Goal: Task Accomplishment & Management: Use online tool/utility

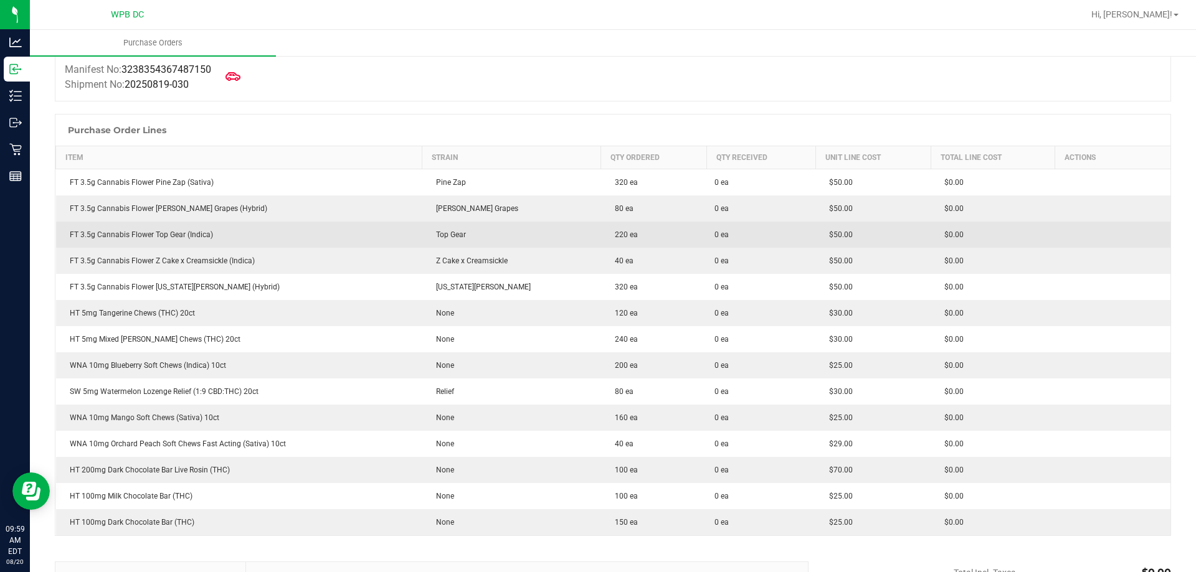
scroll to position [125, 0]
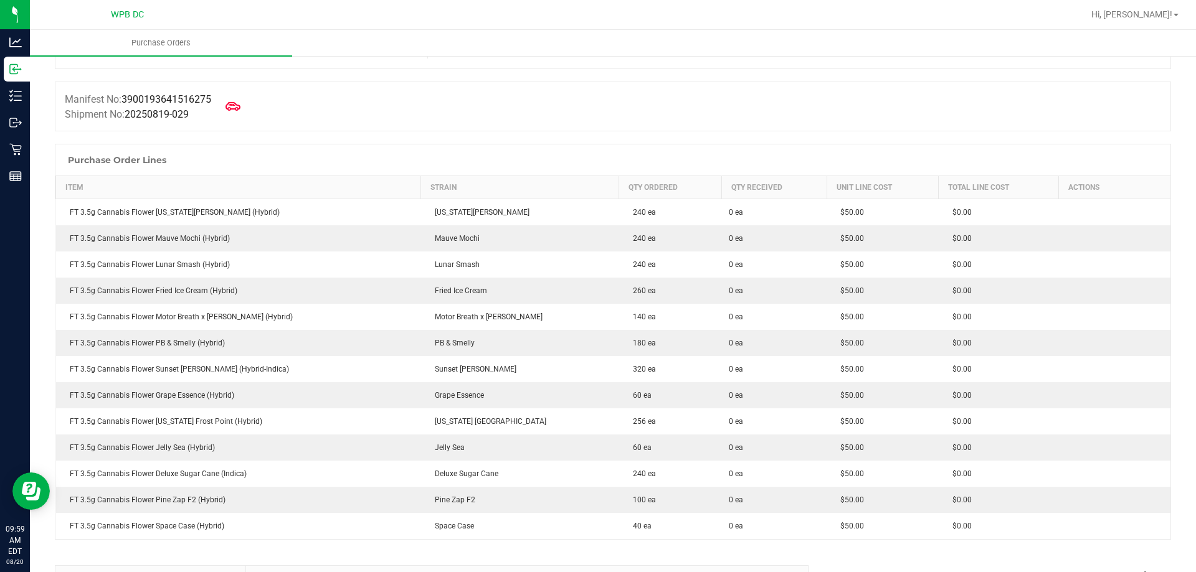
scroll to position [125, 0]
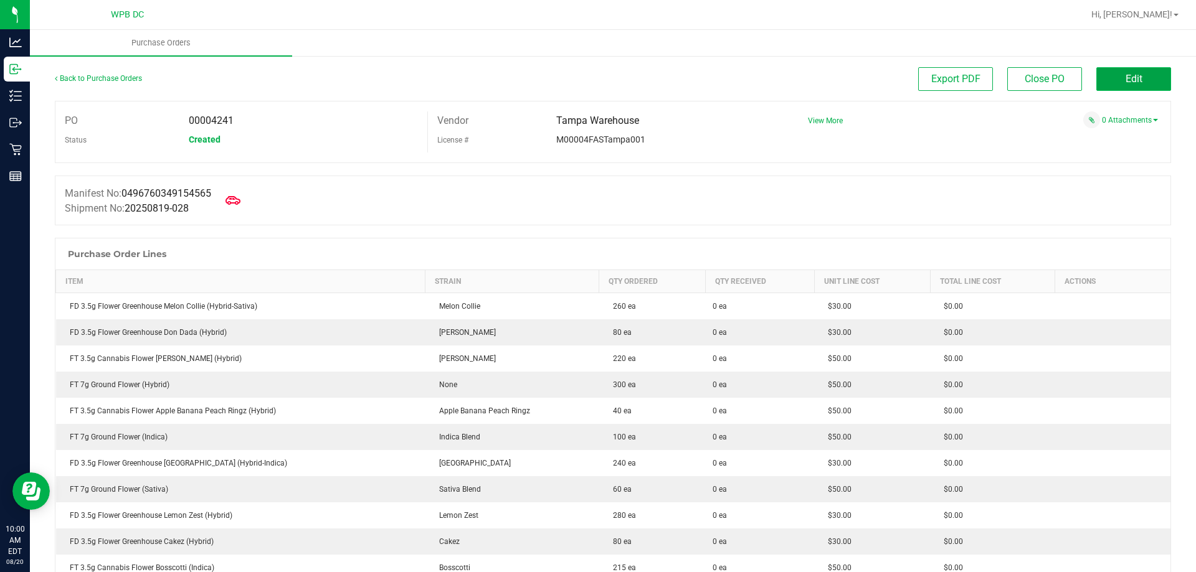
click at [1111, 82] on button "Edit" at bounding box center [1133, 79] width 75 height 24
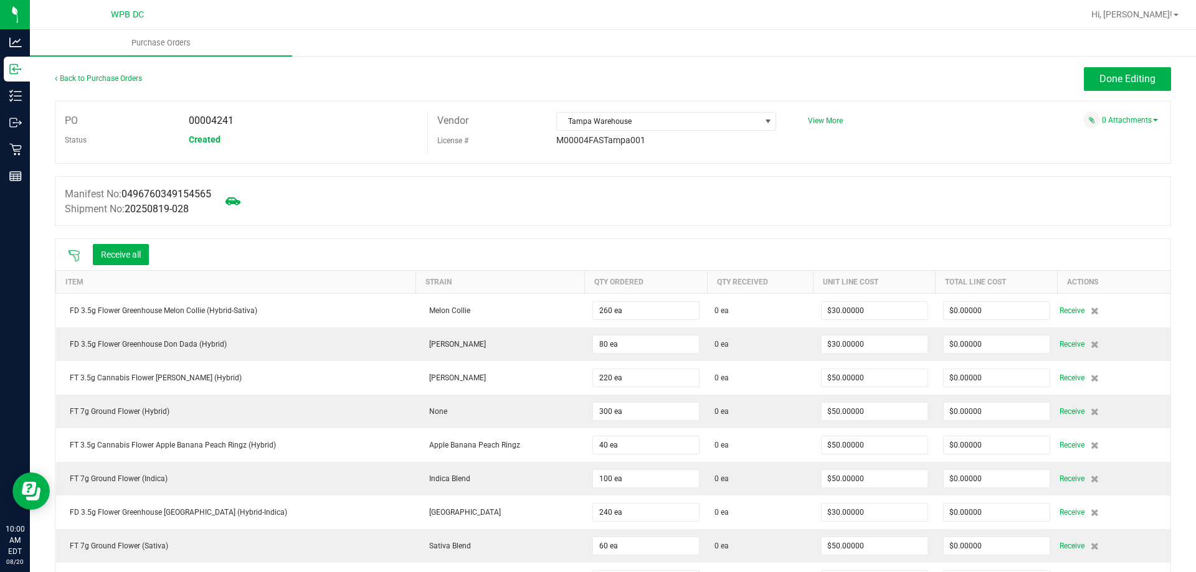
click at [73, 250] on icon at bounding box center [74, 255] width 11 height 11
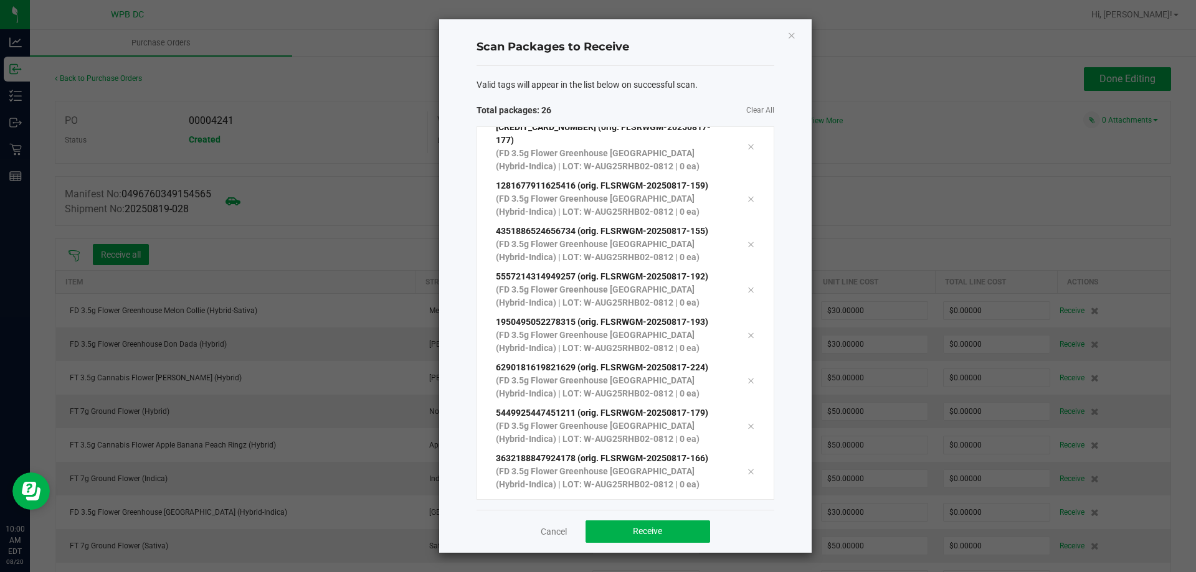
scroll to position [841, 0]
click at [632, 535] on button "Receive" at bounding box center [647, 532] width 125 height 22
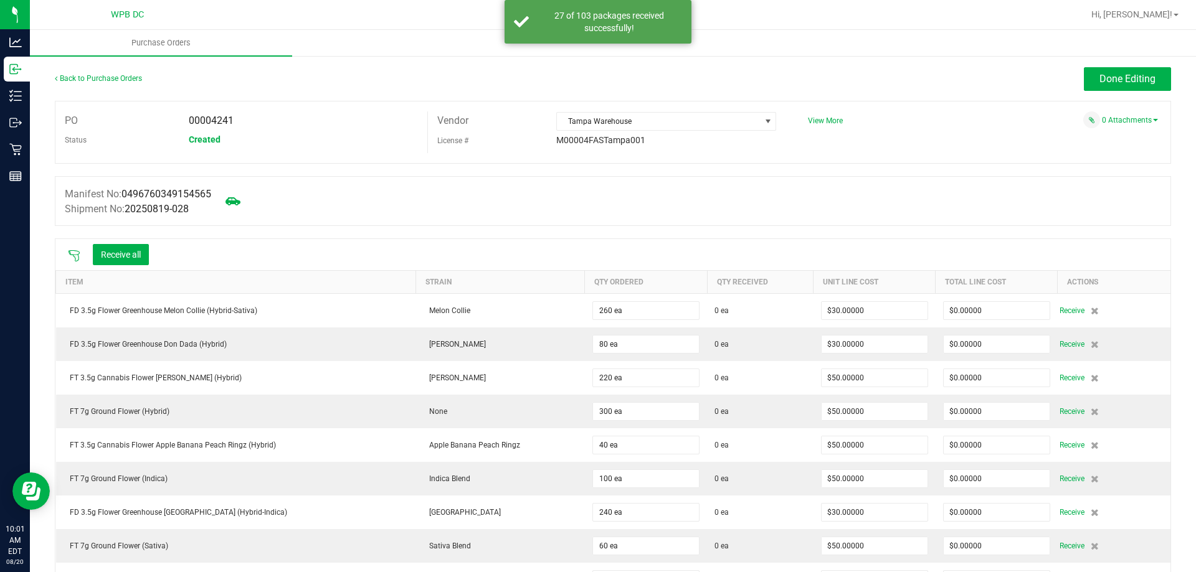
click at [75, 255] on icon at bounding box center [74, 256] width 12 height 12
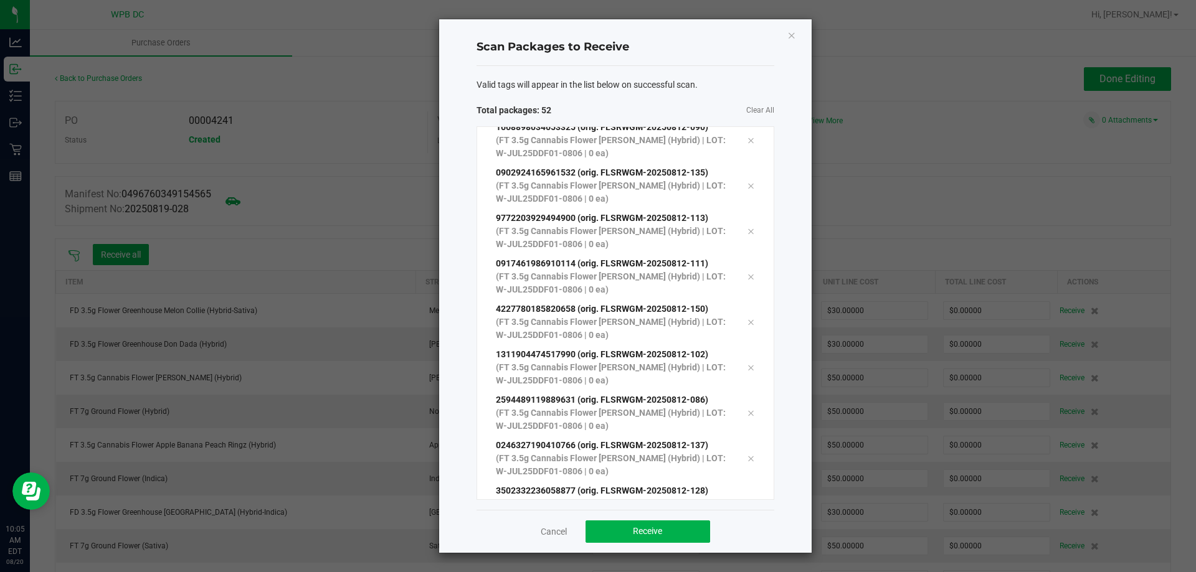
scroll to position [2023, 0]
click at [657, 533] on span "Receive" at bounding box center [647, 531] width 29 height 10
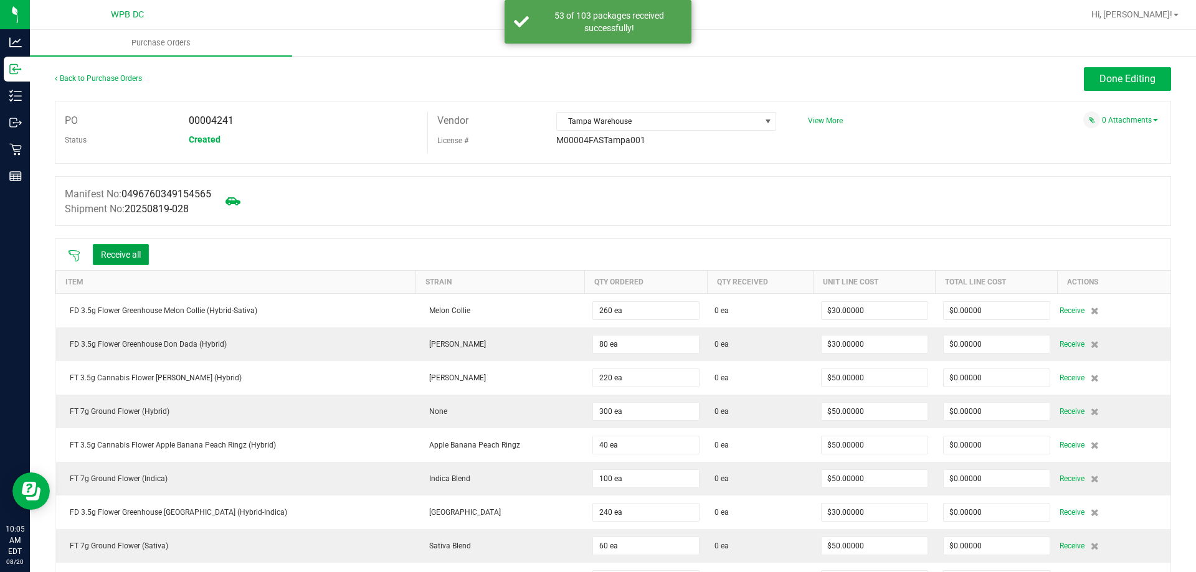
click at [132, 252] on button "Receive all" at bounding box center [121, 254] width 56 height 21
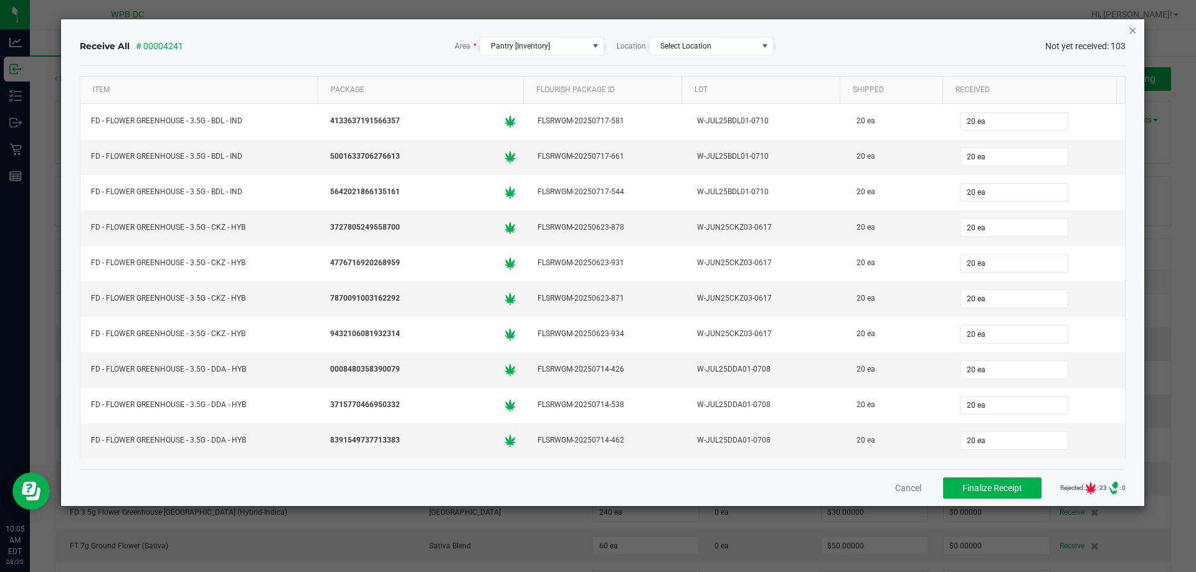
click at [1132, 34] on icon "Close" at bounding box center [1133, 29] width 9 height 15
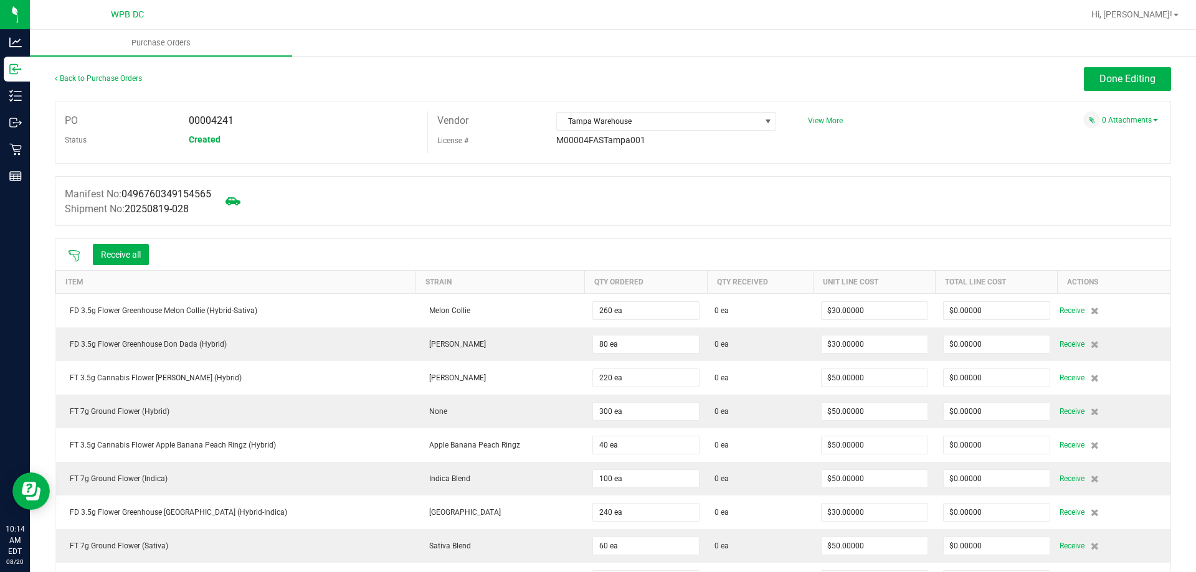
click at [72, 255] on icon at bounding box center [74, 256] width 12 height 12
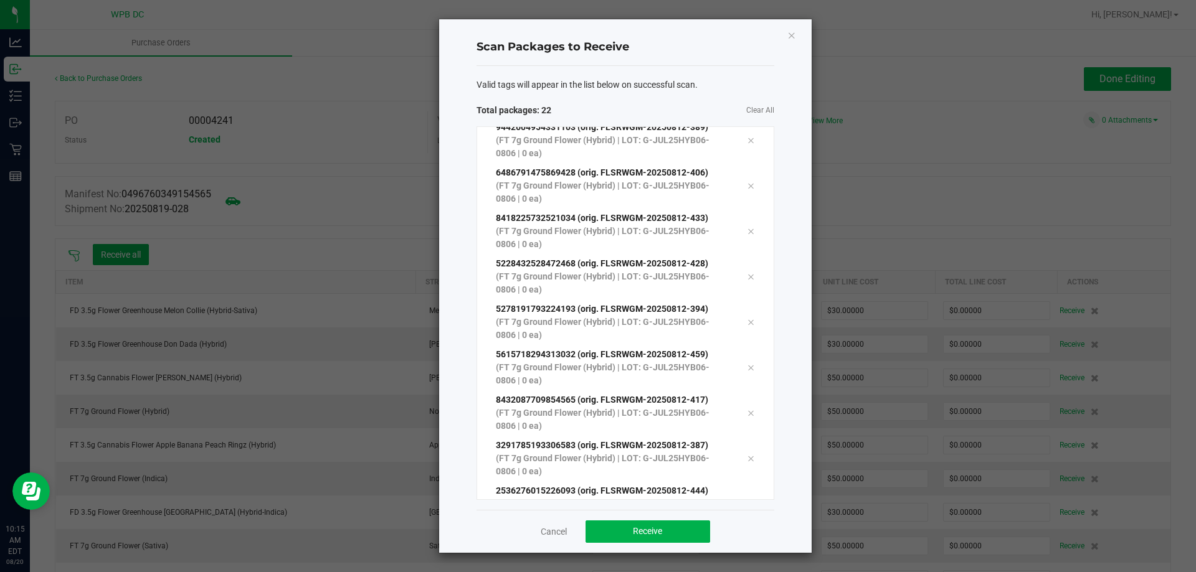
scroll to position [659, 0]
click at [665, 533] on button "Receive" at bounding box center [647, 532] width 125 height 22
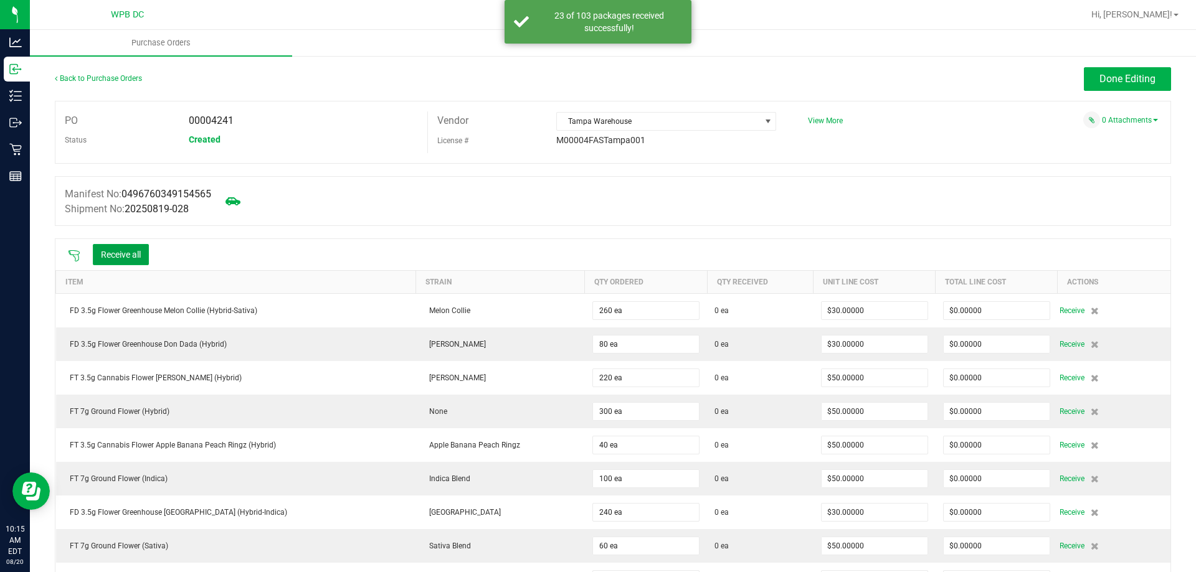
click at [144, 256] on button "Receive all" at bounding box center [121, 254] width 56 height 21
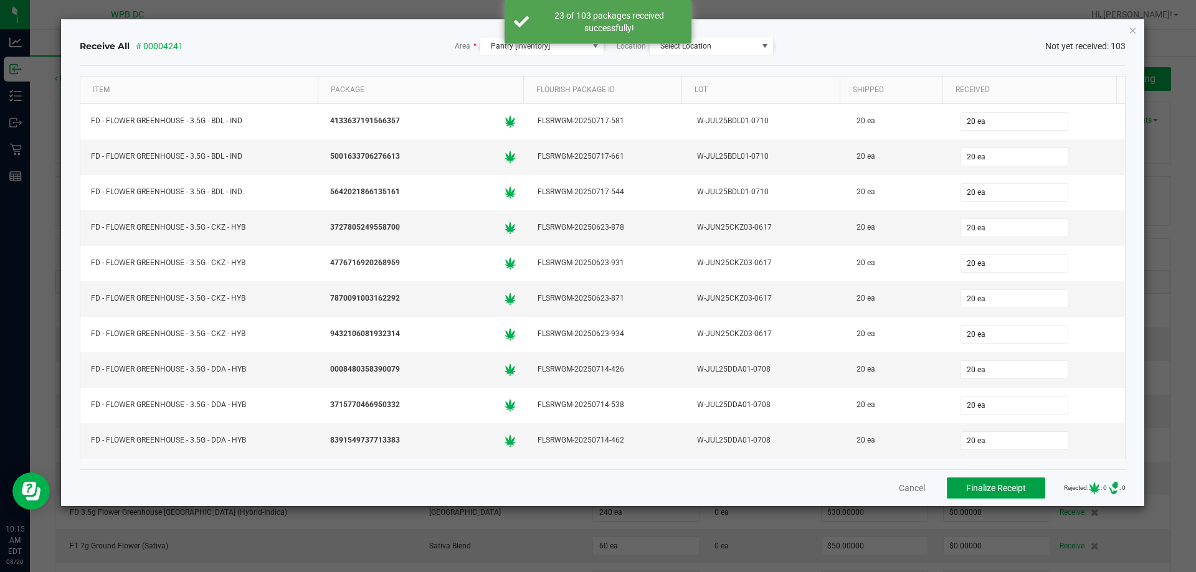
click at [978, 491] on span "Finalize Receipt" at bounding box center [996, 488] width 60 height 10
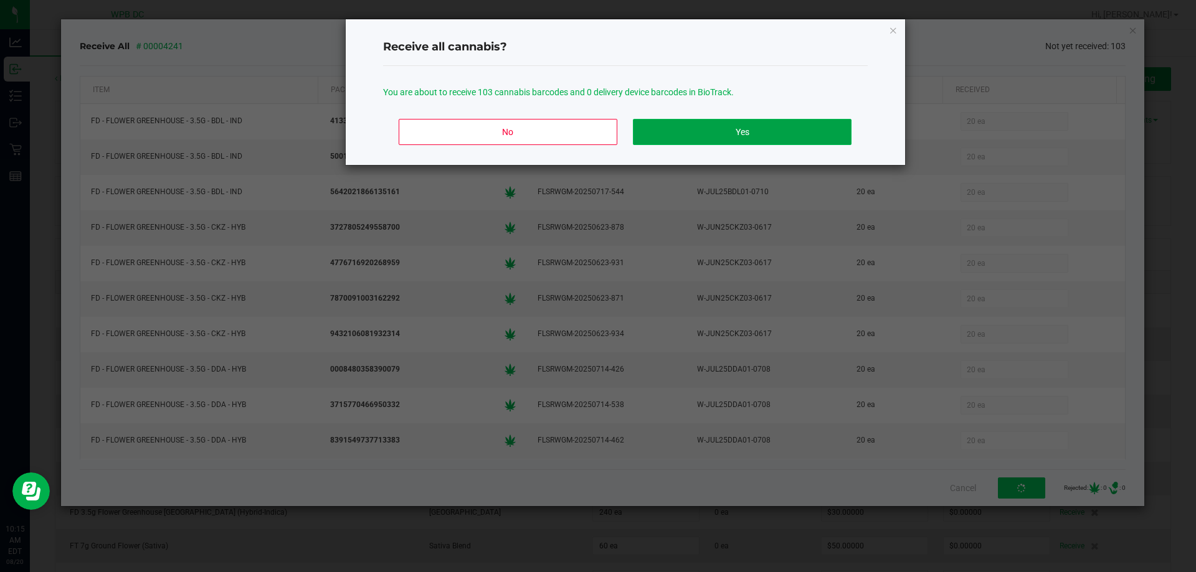
click at [713, 137] on button "Yes" at bounding box center [742, 132] width 218 height 26
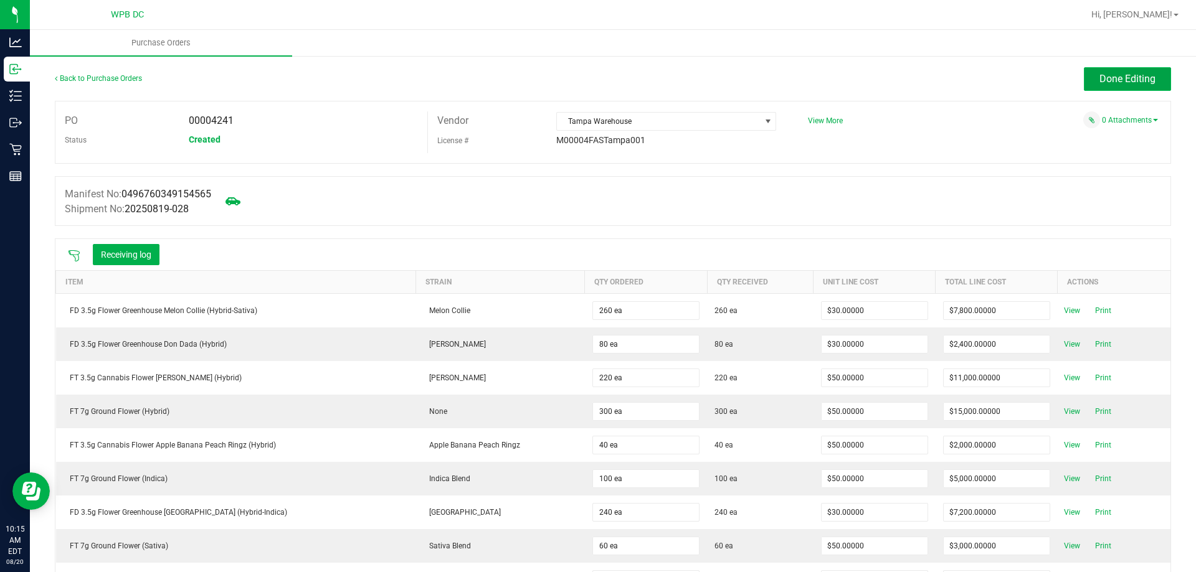
click at [1099, 78] on span "Done Editing" at bounding box center [1127, 79] width 56 height 12
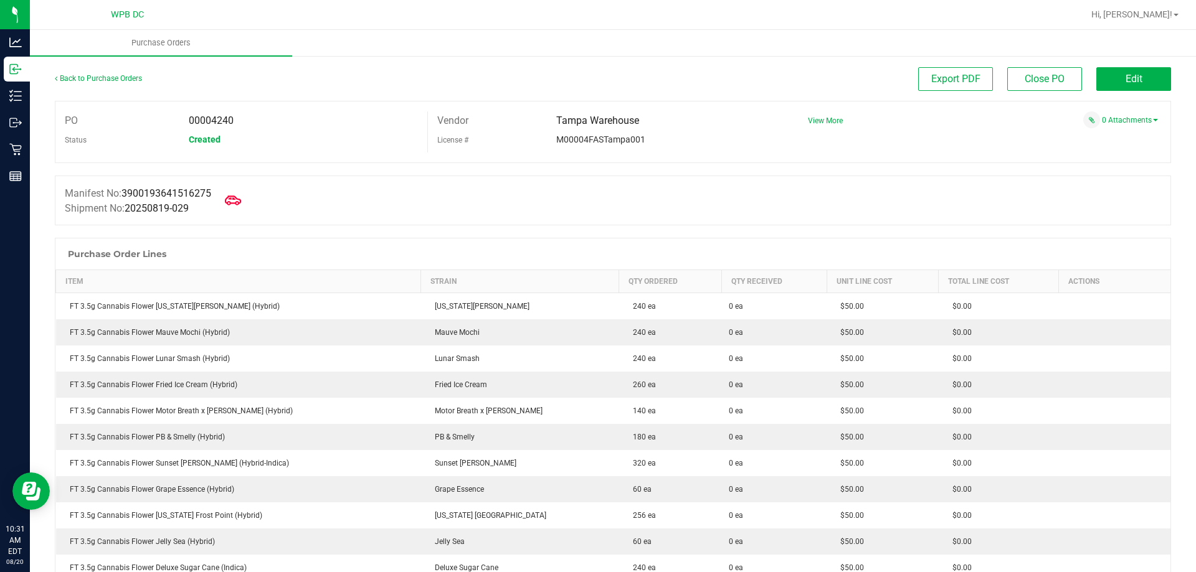
scroll to position [125, 0]
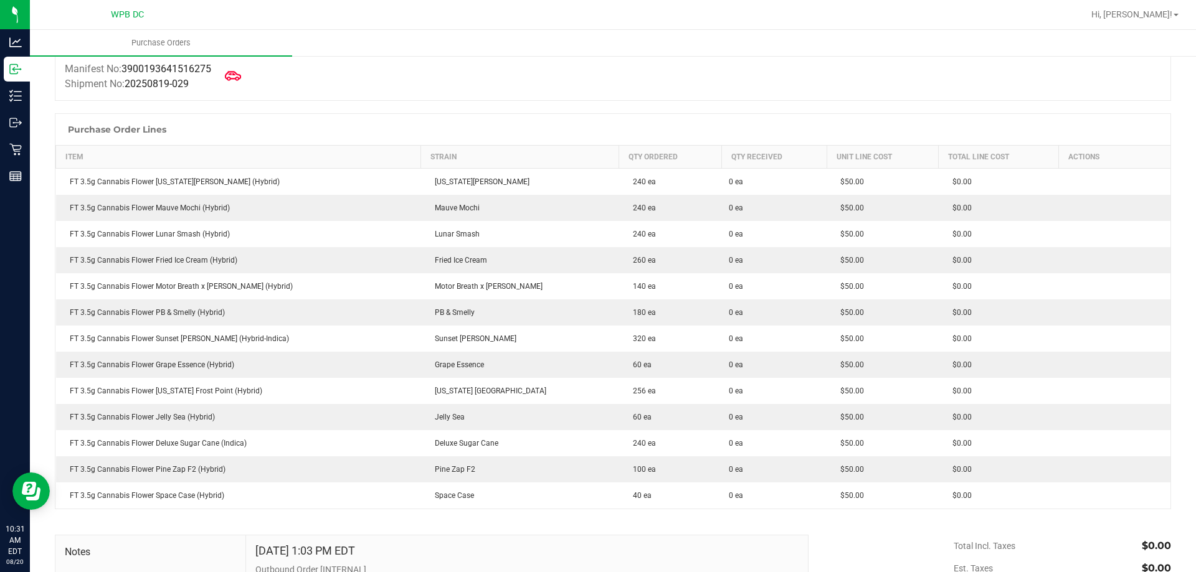
click at [241, 74] on icon at bounding box center [233, 75] width 16 height 9
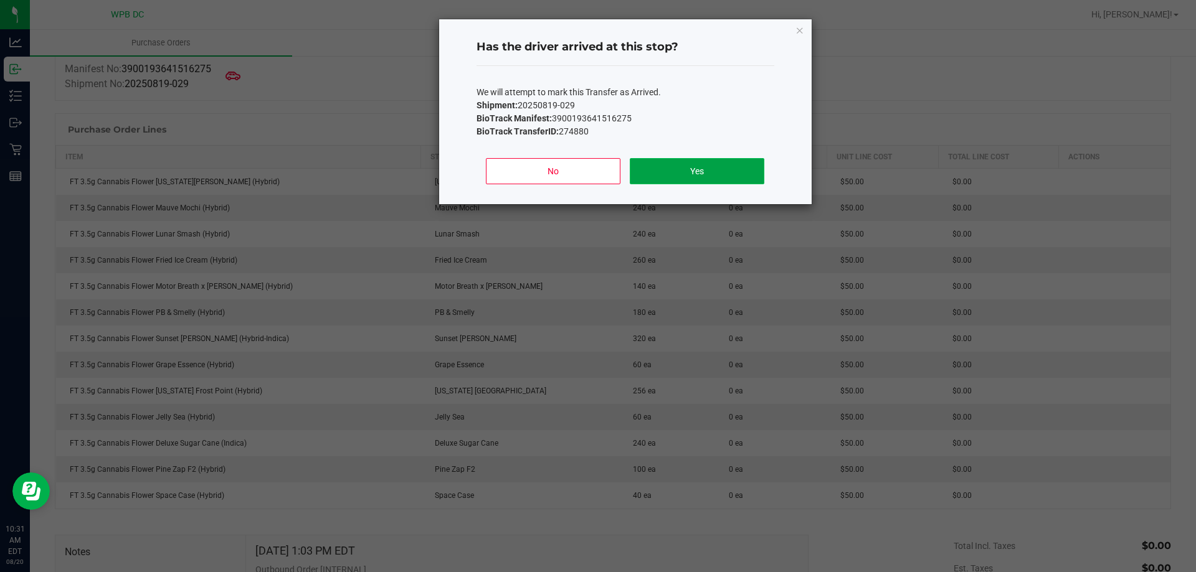
click at [658, 169] on button "Yes" at bounding box center [697, 171] width 134 height 26
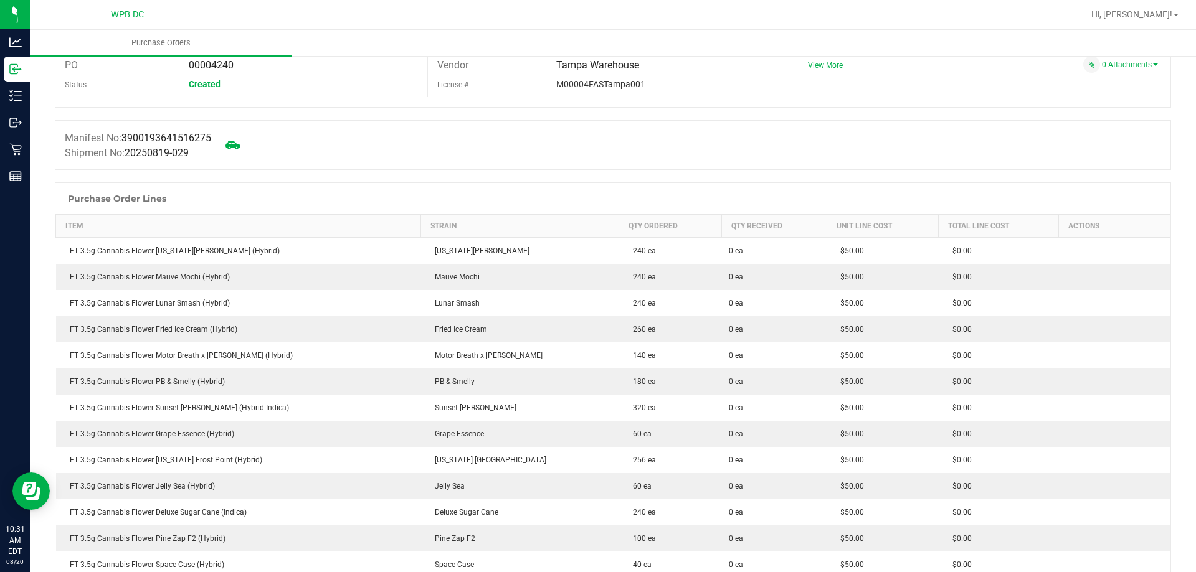
scroll to position [0, 0]
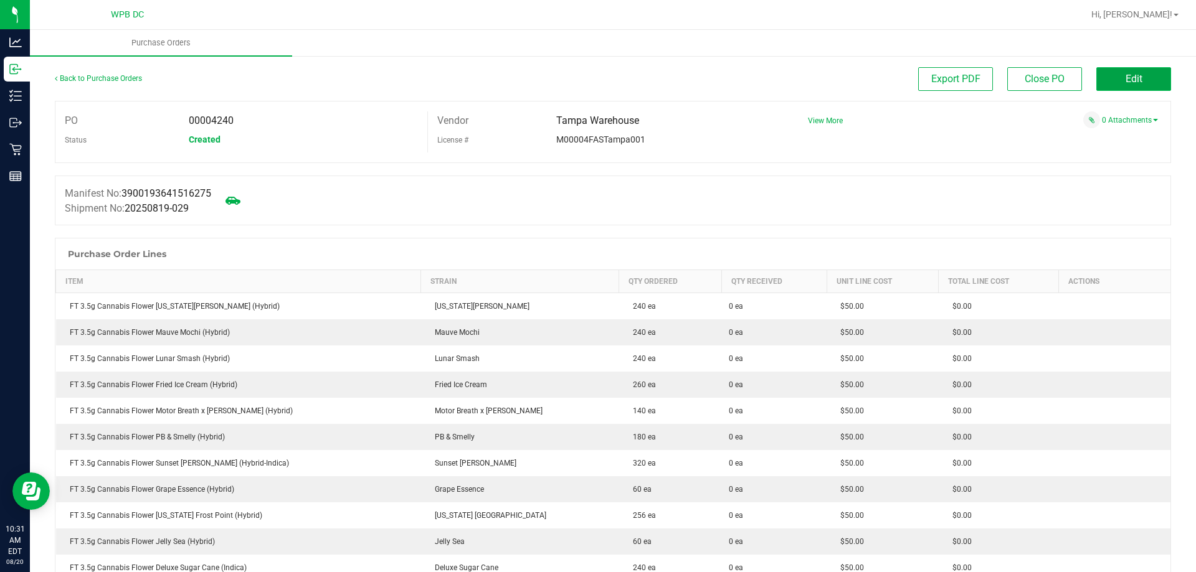
click at [1114, 88] on button "Edit" at bounding box center [1133, 79] width 75 height 24
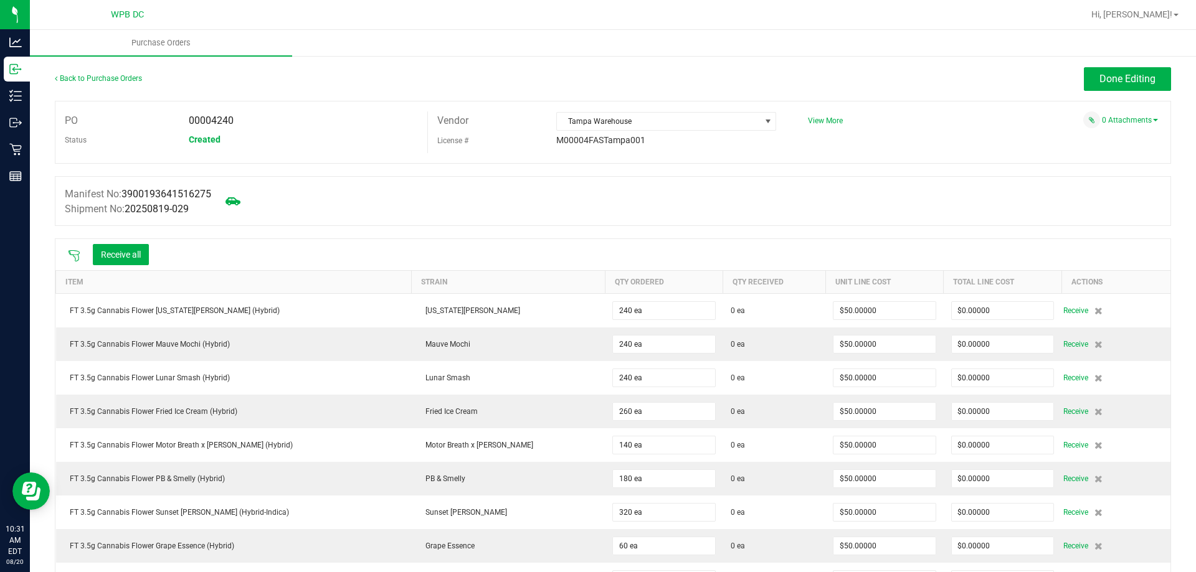
click at [72, 255] on icon at bounding box center [74, 256] width 12 height 12
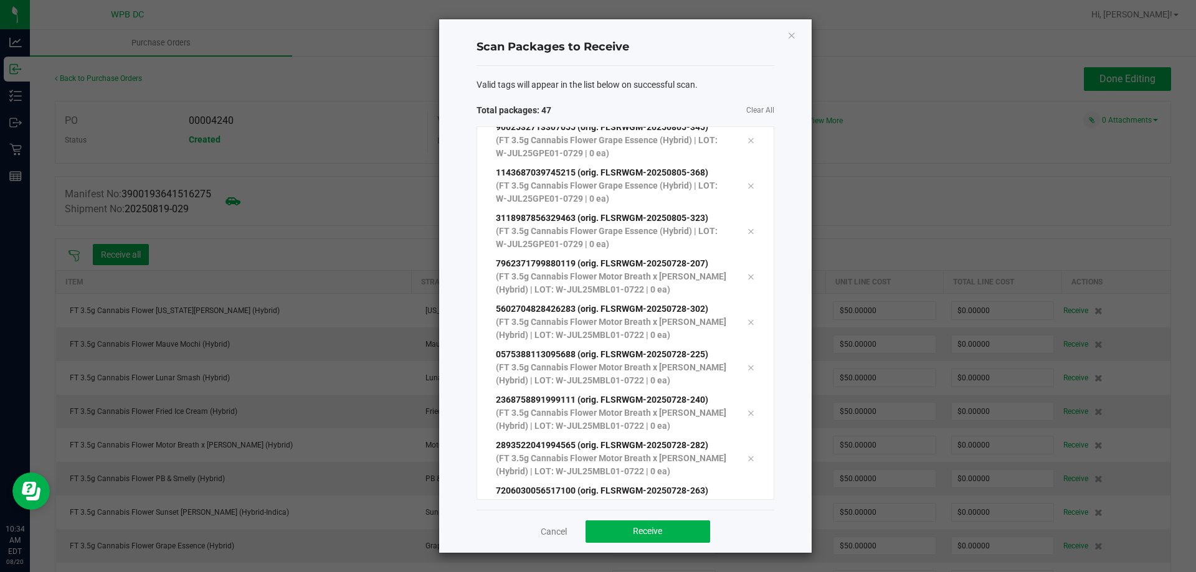
scroll to position [1796, 0]
click at [656, 533] on span "Receive" at bounding box center [647, 531] width 29 height 10
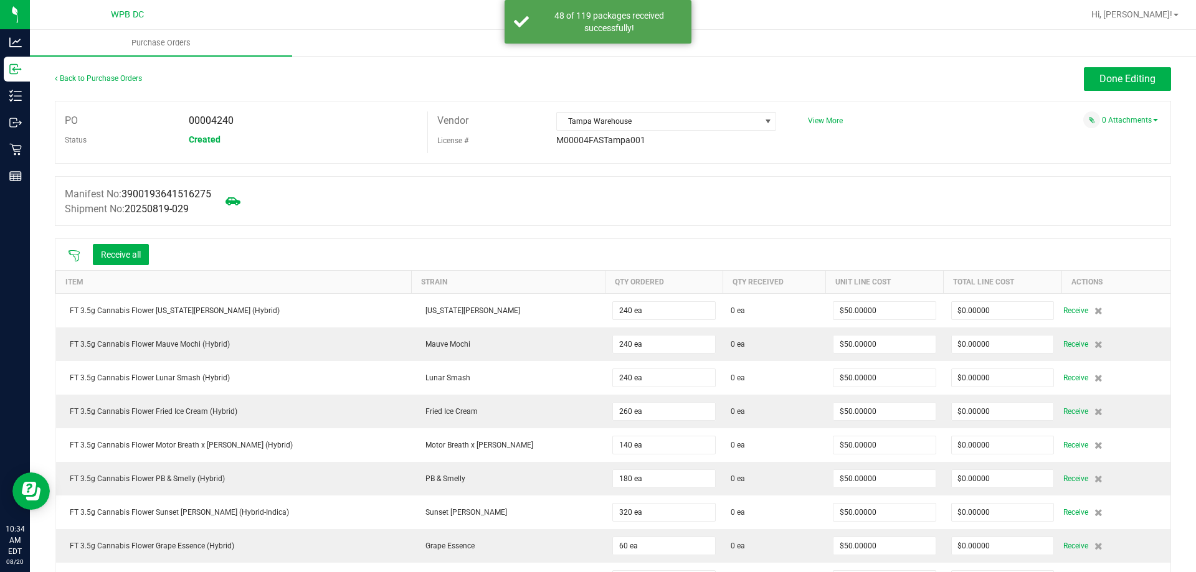
click at [76, 250] on icon at bounding box center [74, 255] width 11 height 11
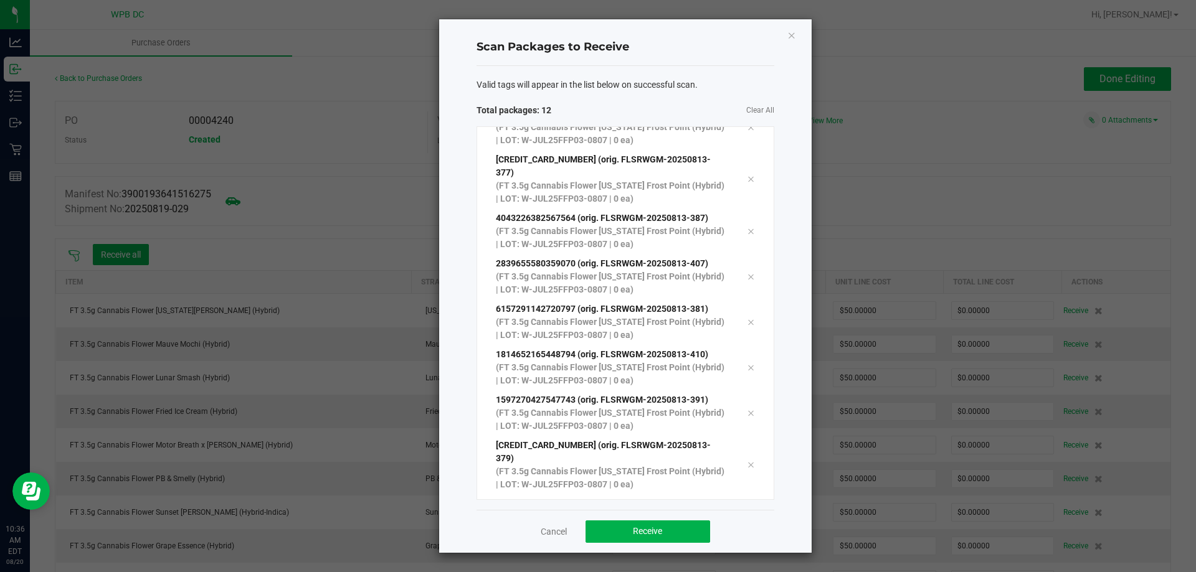
scroll to position [204, 0]
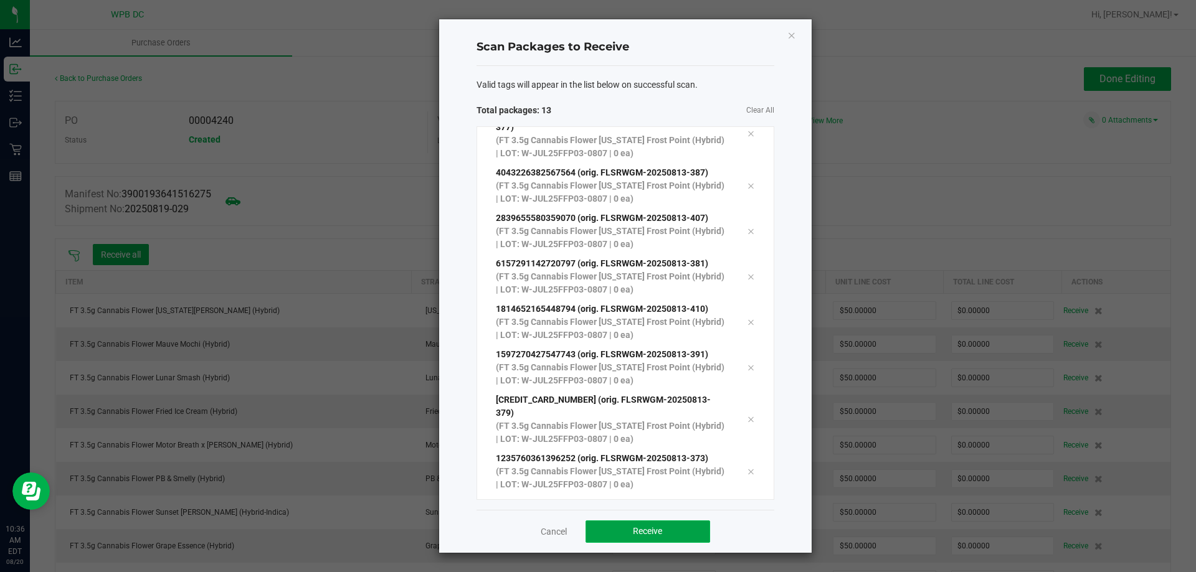
click at [645, 526] on button "Receive" at bounding box center [647, 532] width 125 height 22
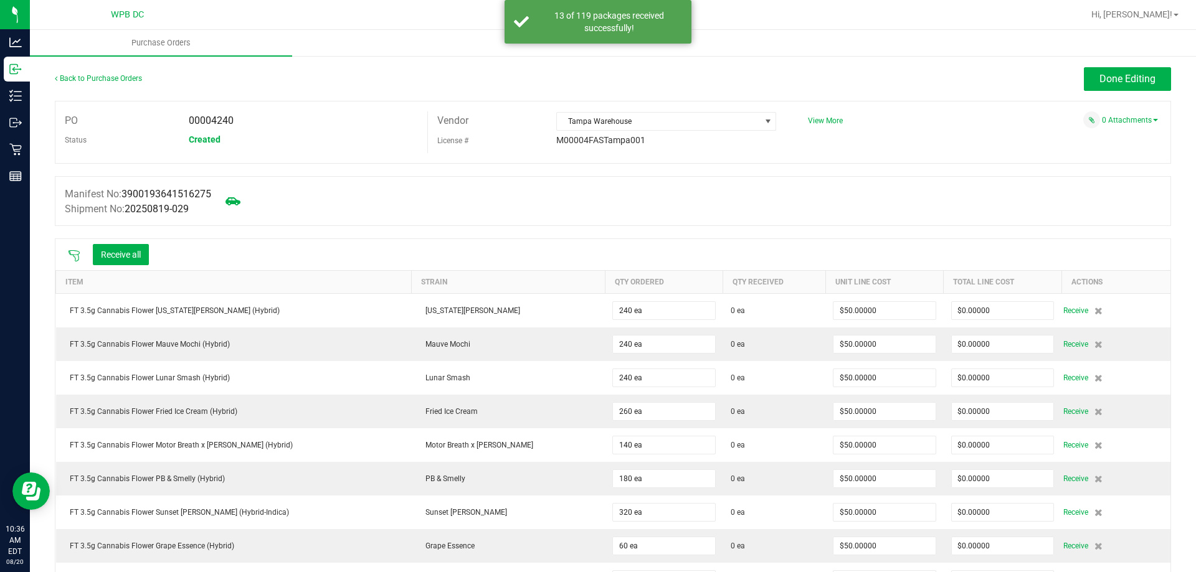
click at [73, 253] on icon at bounding box center [74, 256] width 12 height 12
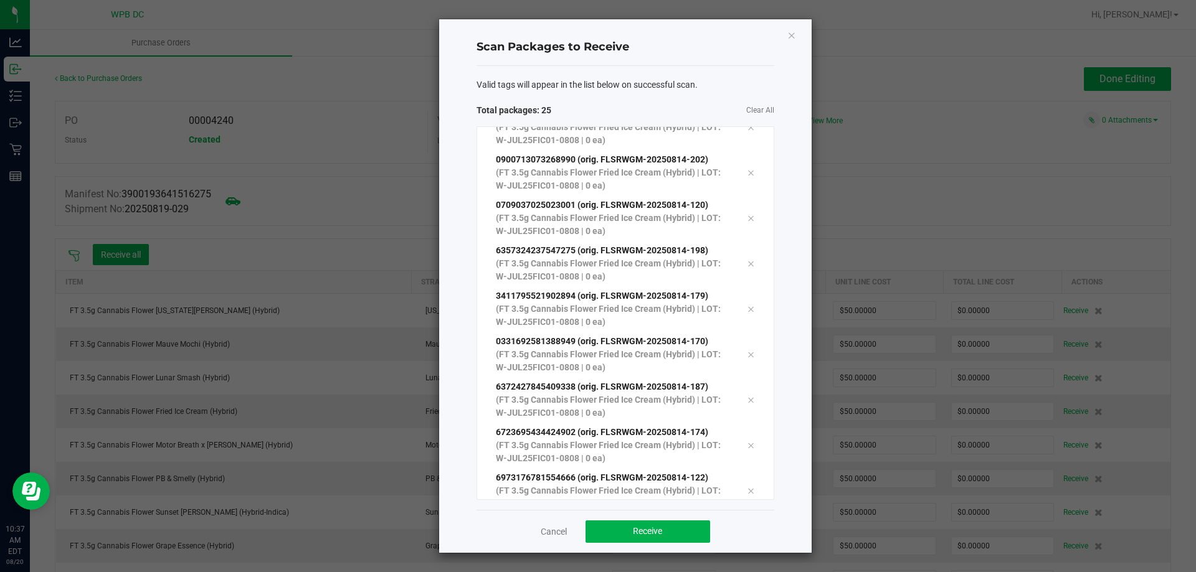
scroll to position [750, 0]
click at [693, 535] on button "Receive" at bounding box center [647, 532] width 125 height 22
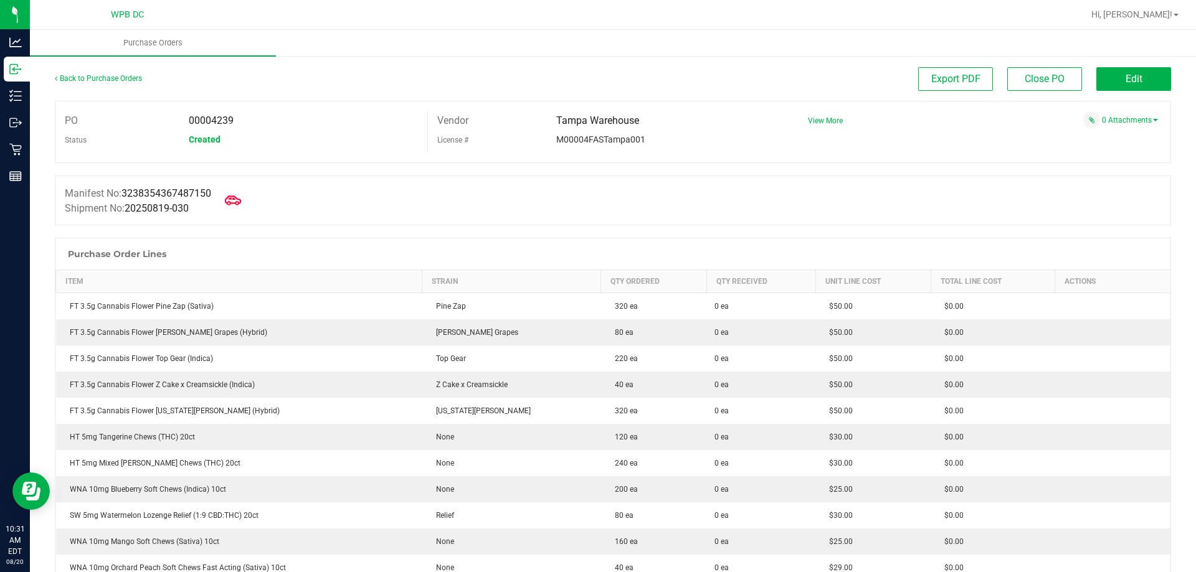
scroll to position [125, 0]
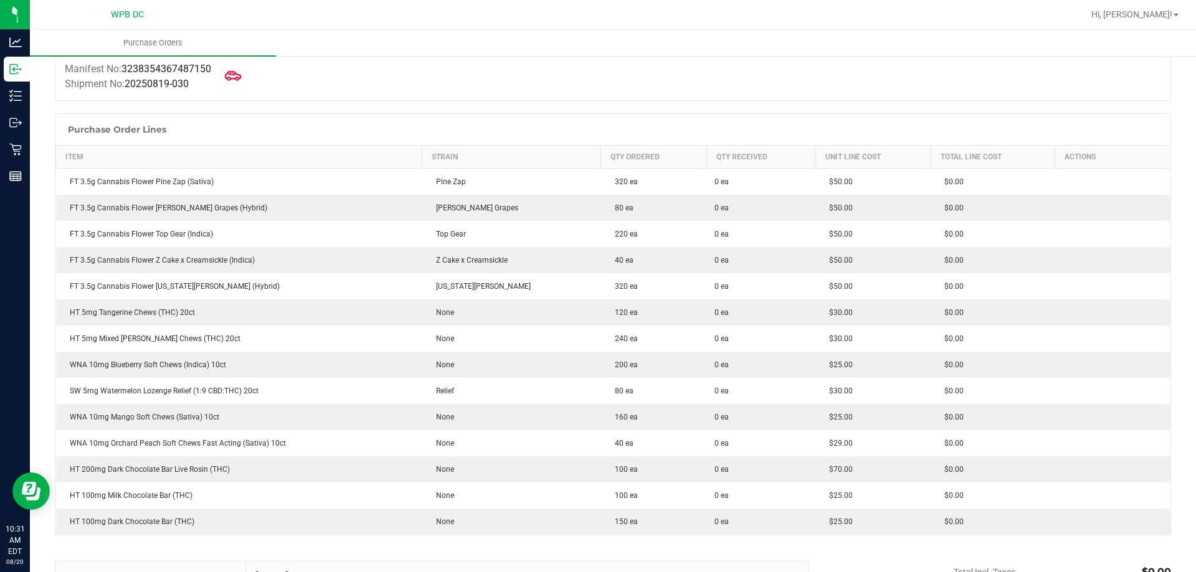
click at [241, 71] on icon at bounding box center [233, 76] width 16 height 16
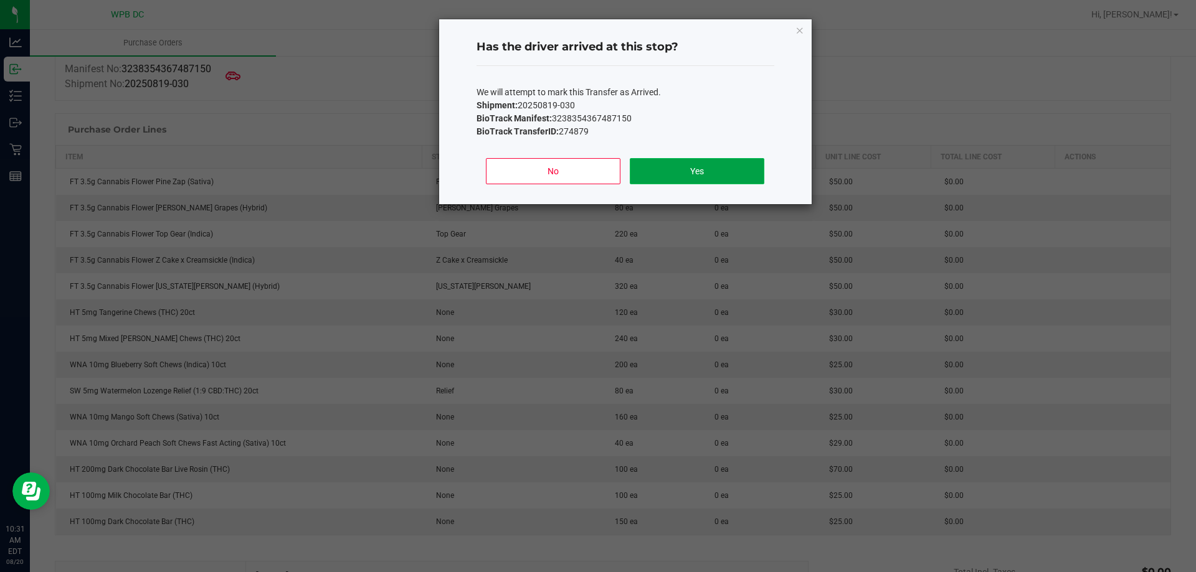
click at [672, 178] on button "Yes" at bounding box center [697, 171] width 134 height 26
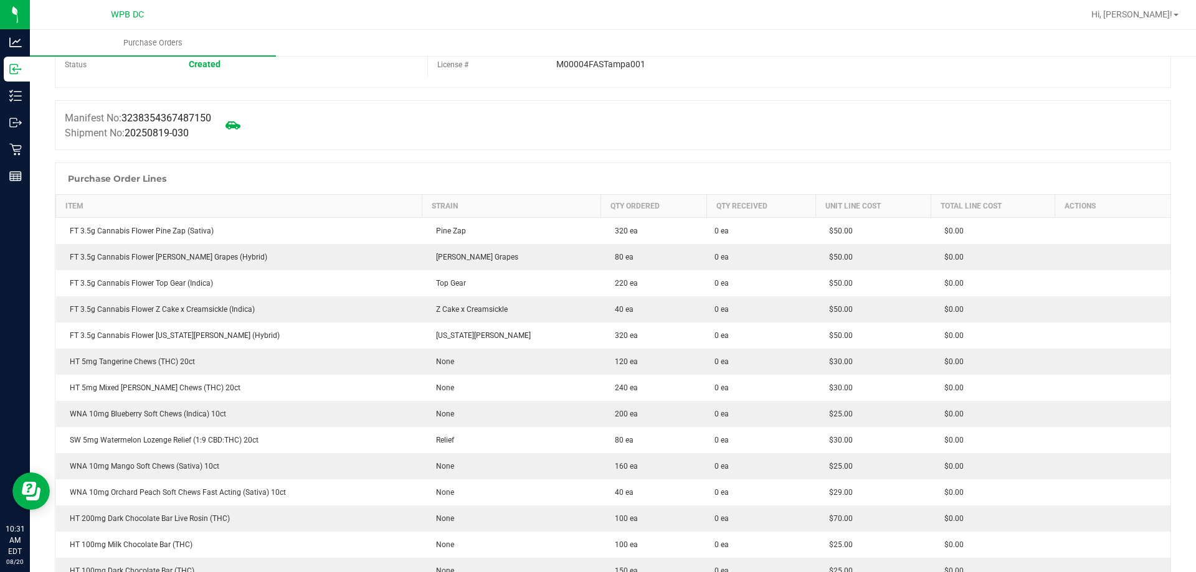
scroll to position [0, 0]
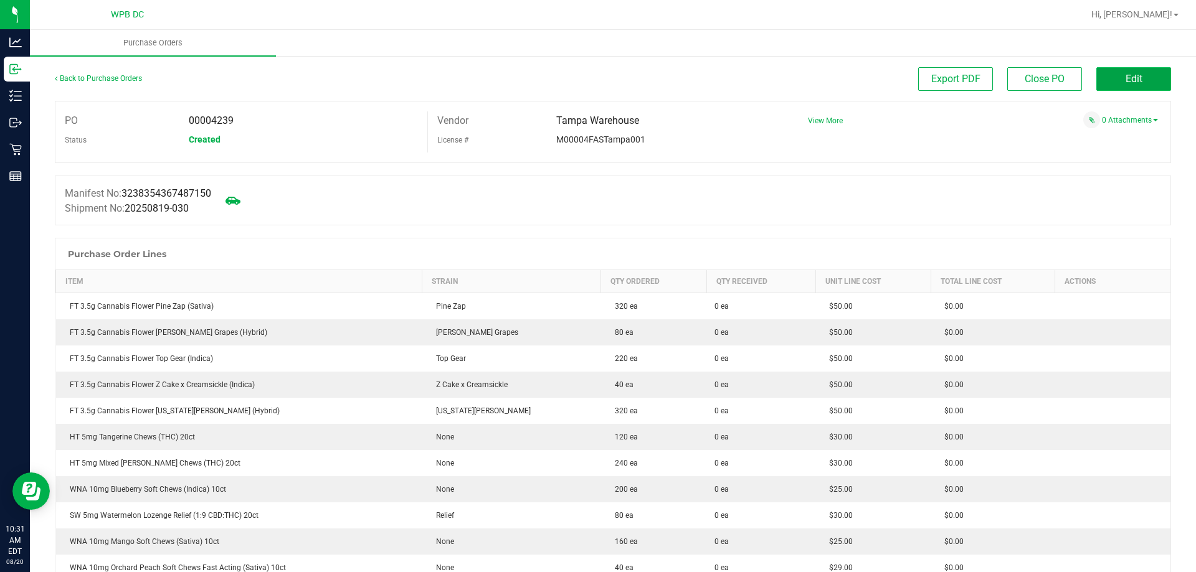
click at [1127, 86] on button "Edit" at bounding box center [1133, 79] width 75 height 24
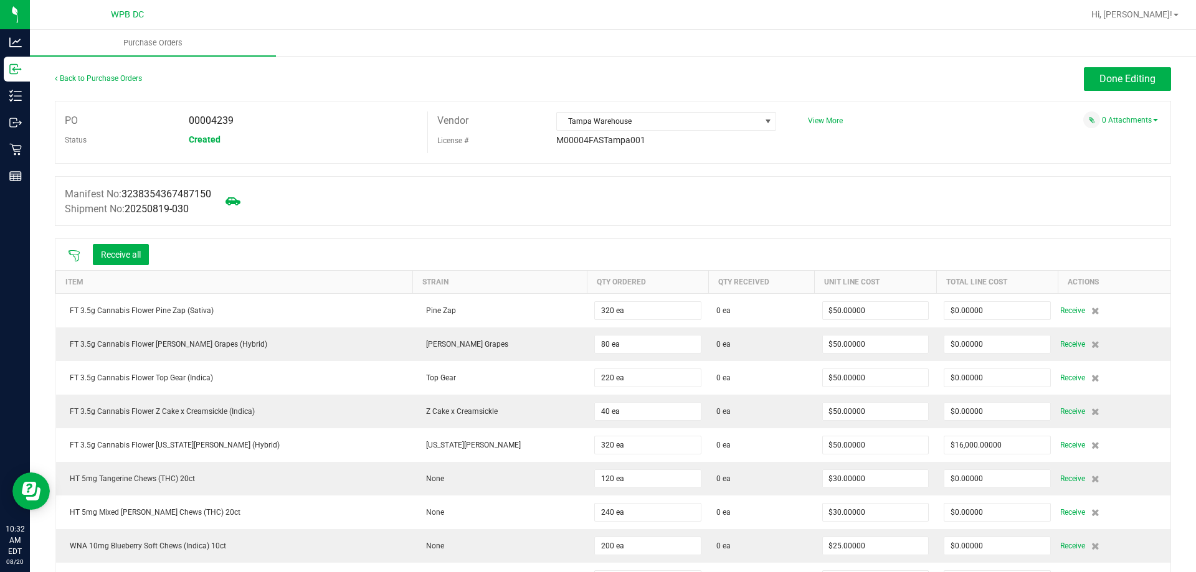
click at [74, 259] on icon at bounding box center [74, 256] width 12 height 12
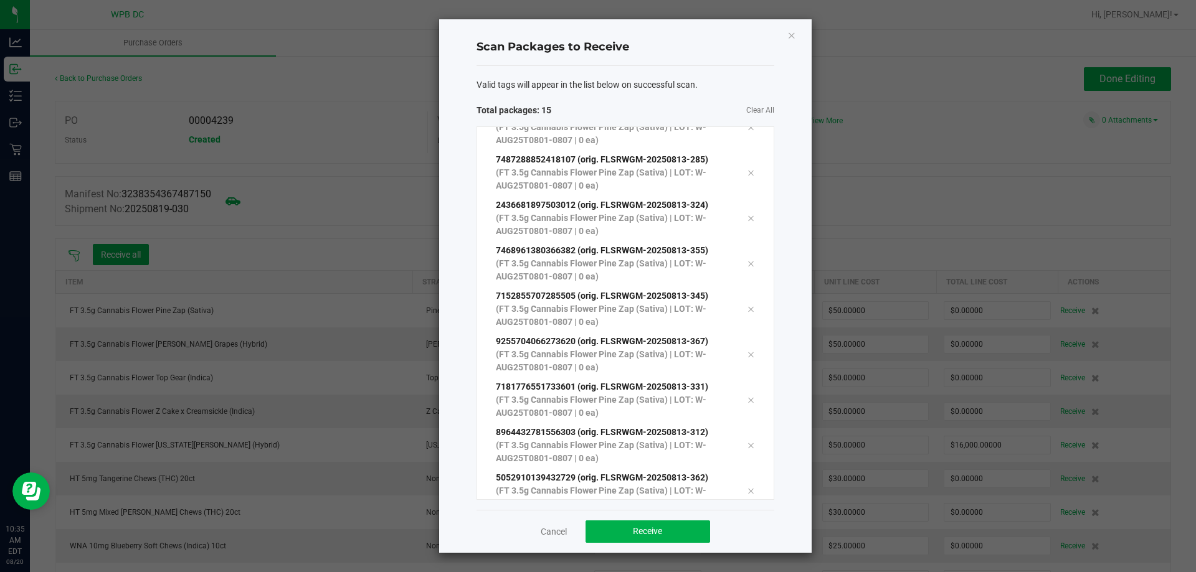
scroll to position [341, 0]
click at [637, 534] on span "Receive" at bounding box center [647, 531] width 29 height 10
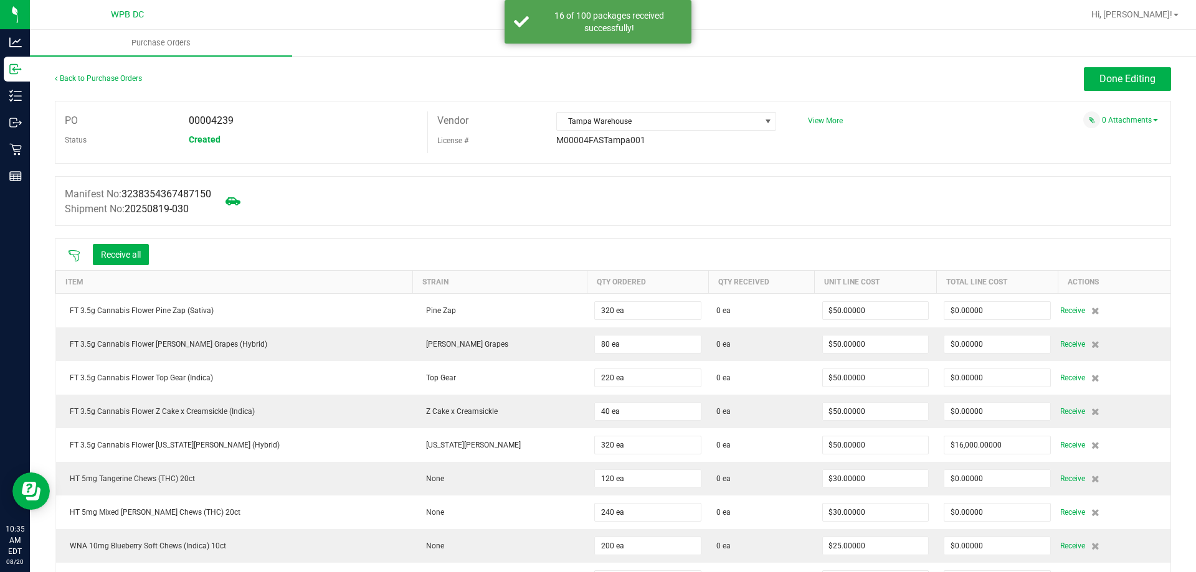
click at [73, 252] on icon at bounding box center [74, 256] width 12 height 12
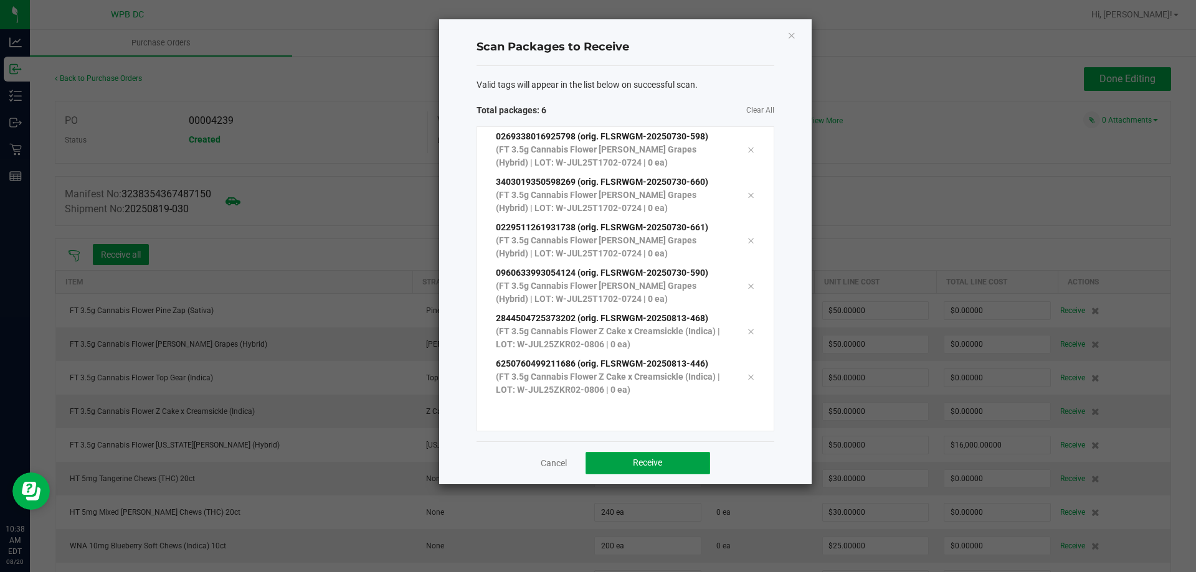
click at [702, 462] on button "Receive" at bounding box center [647, 463] width 125 height 22
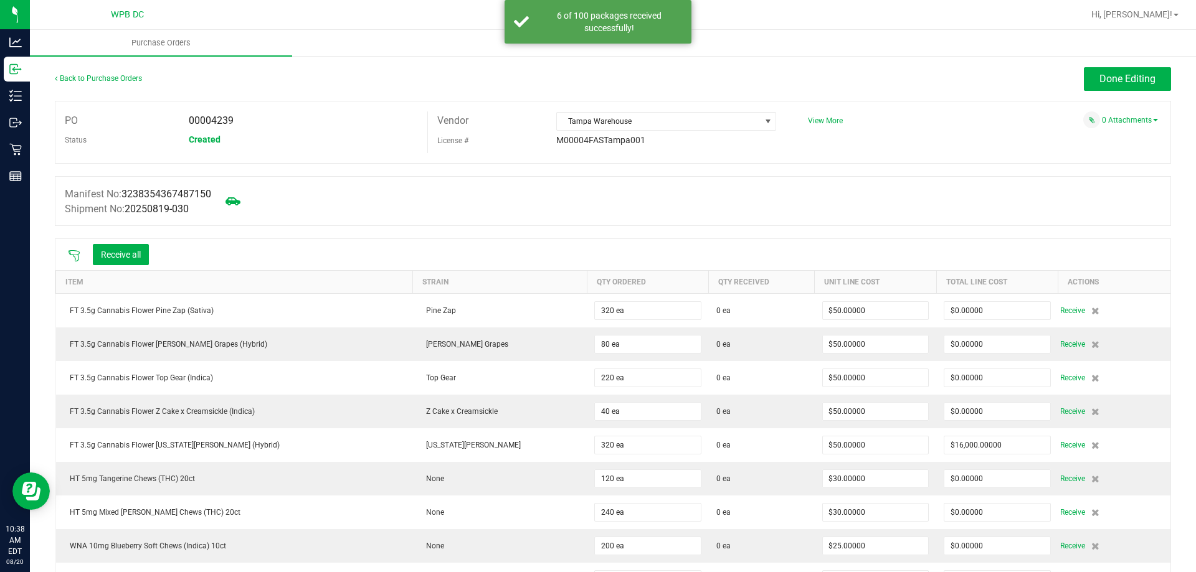
click at [74, 253] on icon at bounding box center [74, 256] width 12 height 12
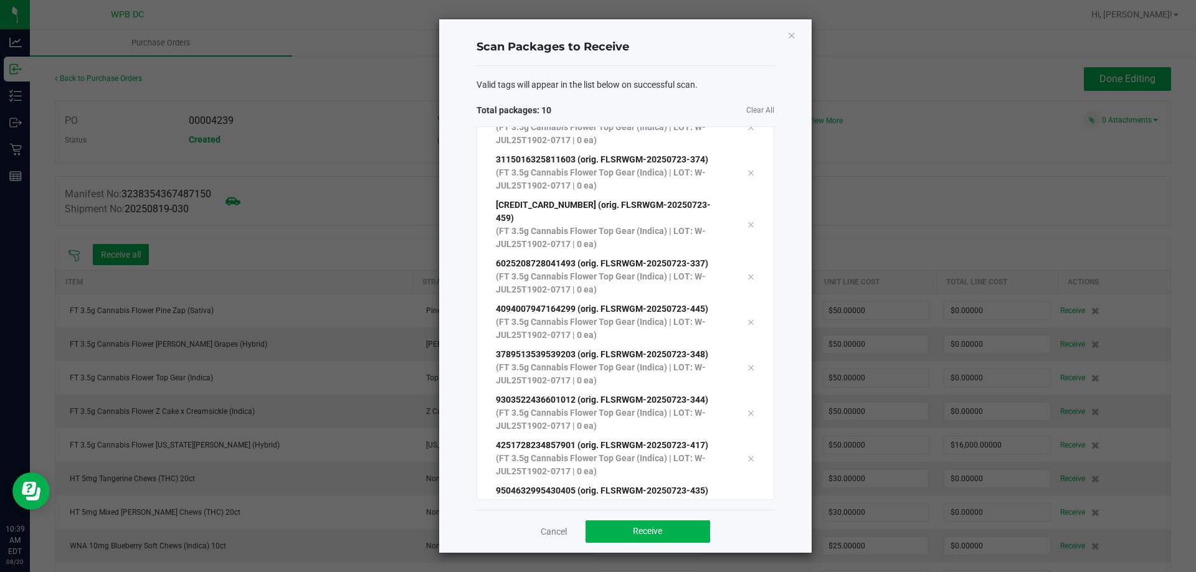
scroll to position [113, 0]
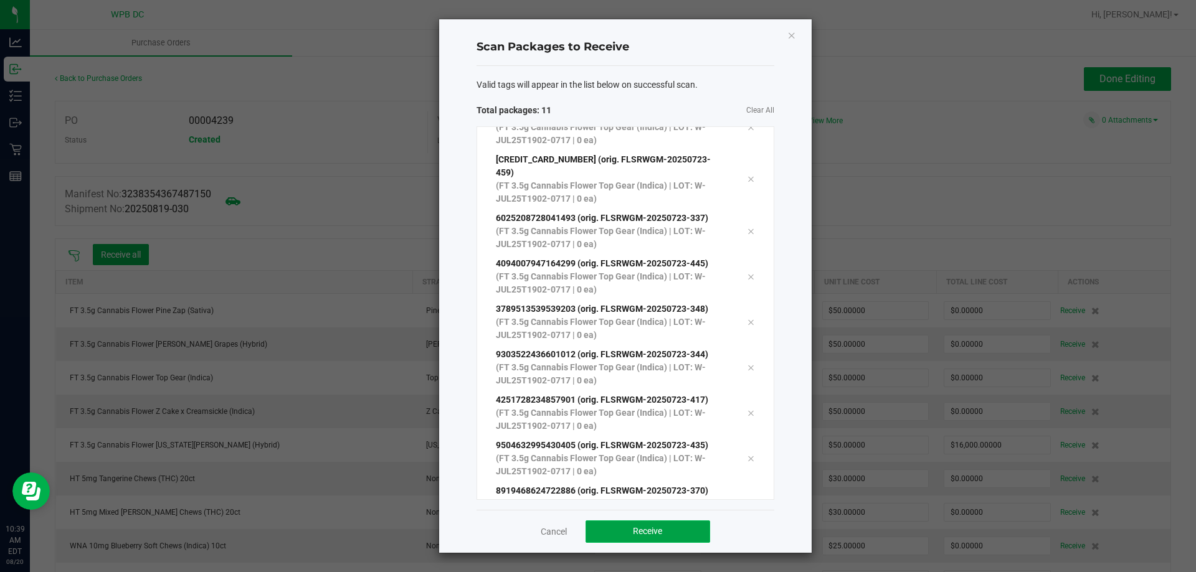
click at [640, 528] on span "Receive" at bounding box center [647, 531] width 29 height 10
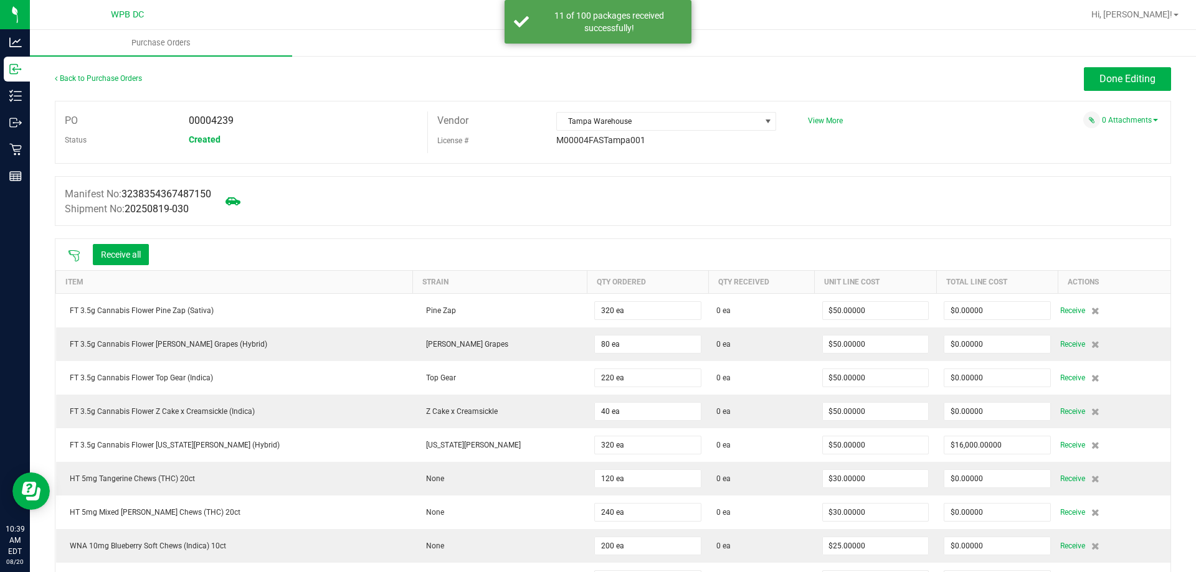
click at [78, 253] on icon at bounding box center [74, 255] width 11 height 11
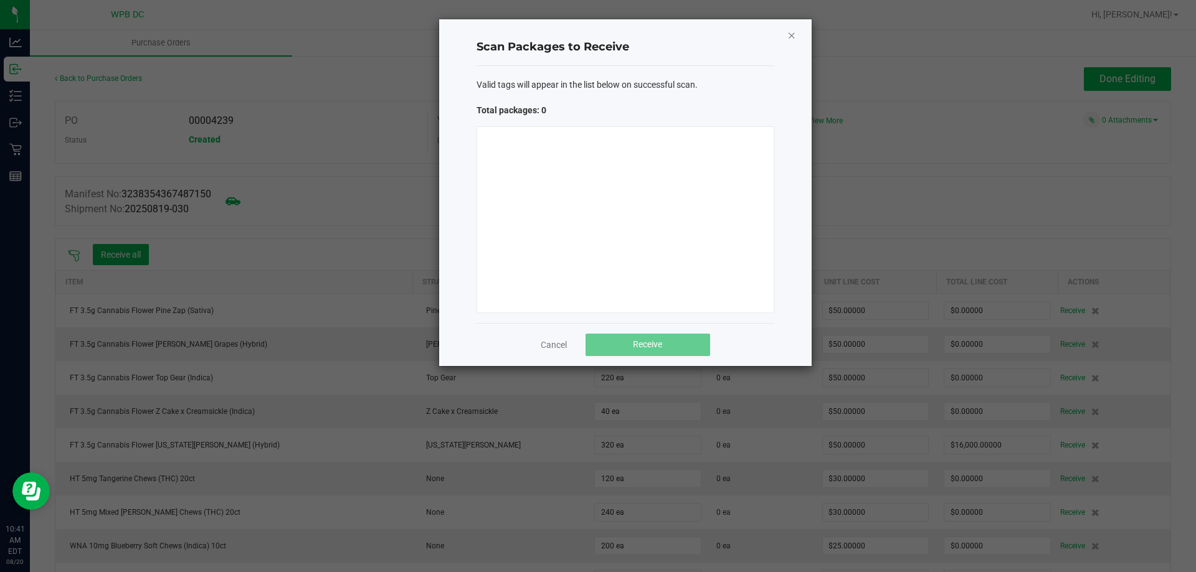
click at [792, 37] on icon "Close" at bounding box center [791, 34] width 9 height 15
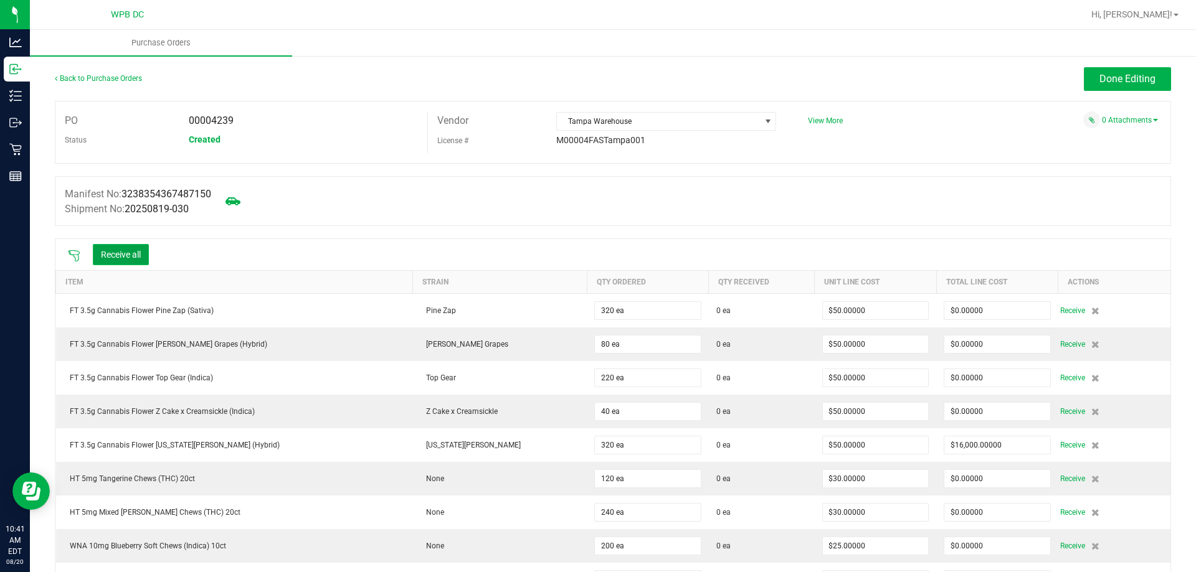
click at [135, 247] on button "Receive all" at bounding box center [121, 254] width 56 height 21
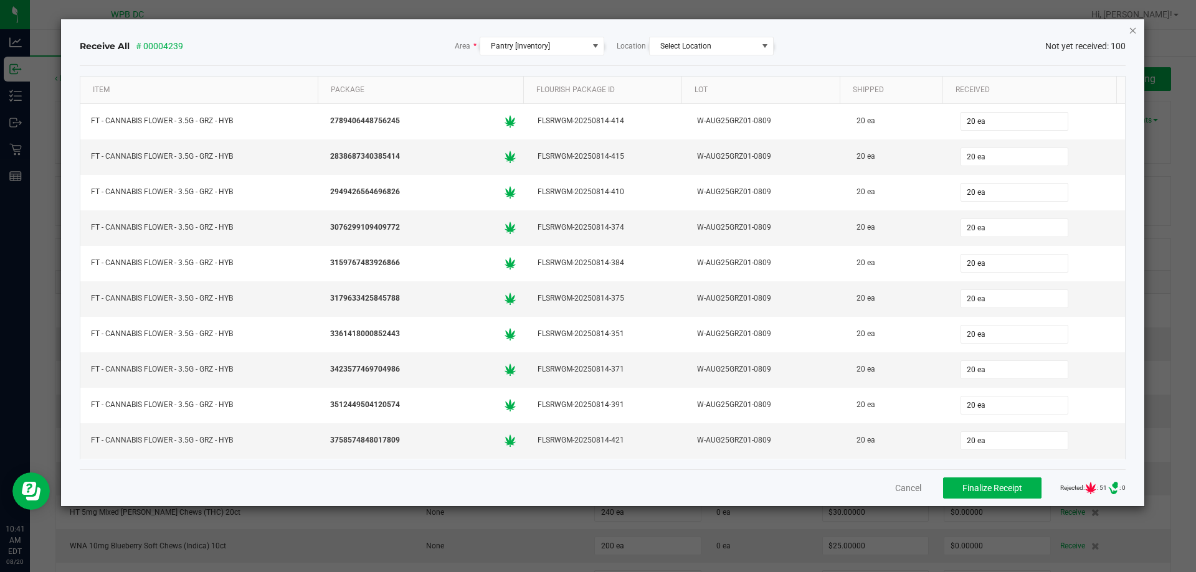
click at [1132, 28] on icon "Close" at bounding box center [1133, 29] width 9 height 15
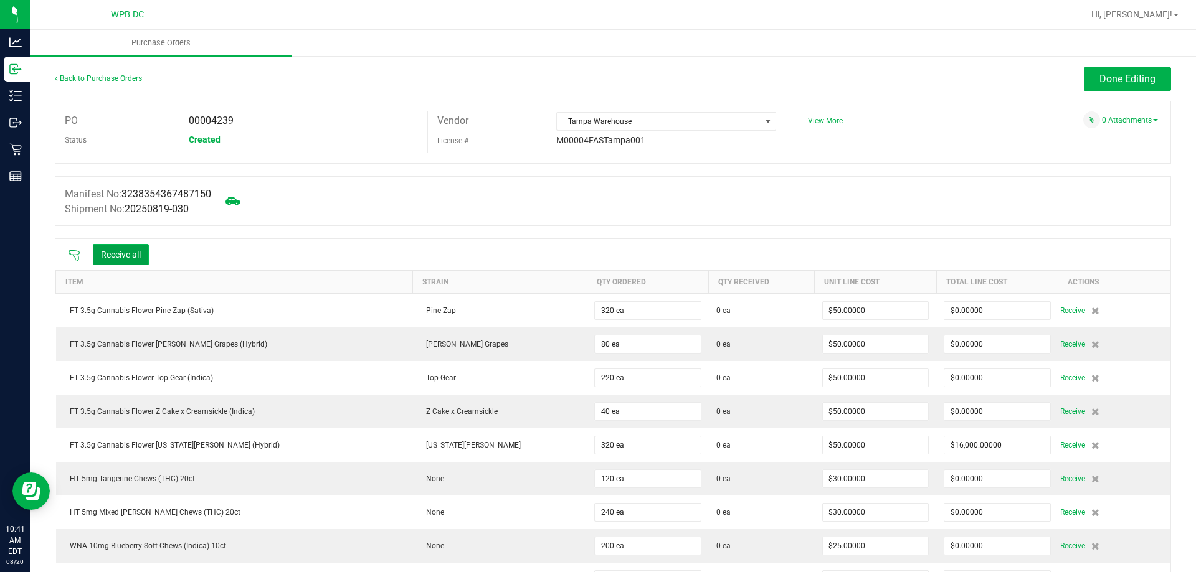
click at [116, 252] on button "Receive all" at bounding box center [121, 254] width 56 height 21
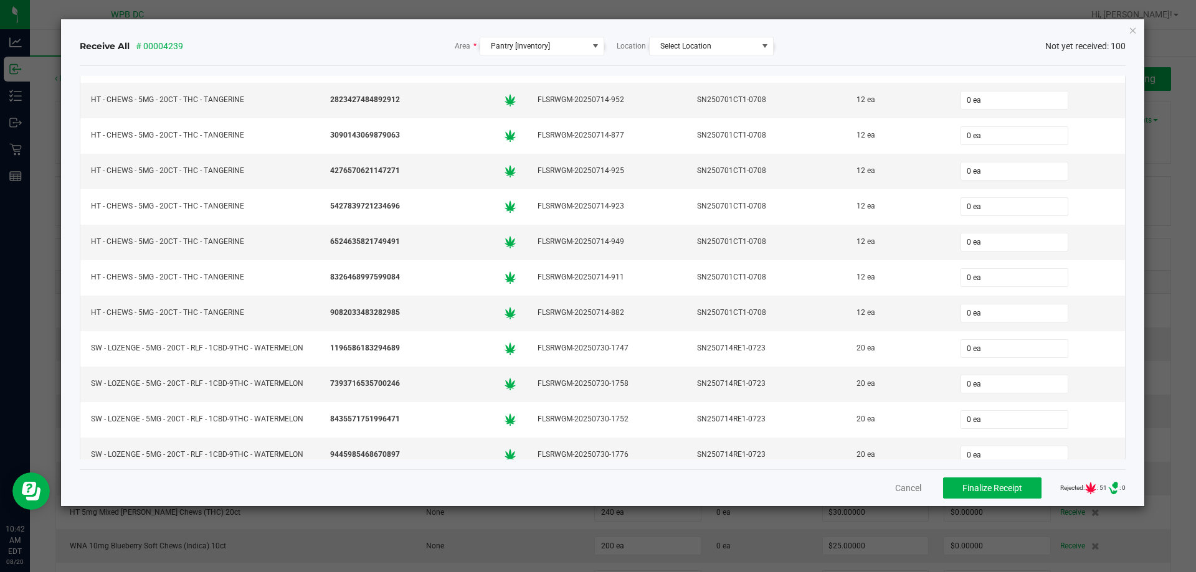
scroll to position [2701, 0]
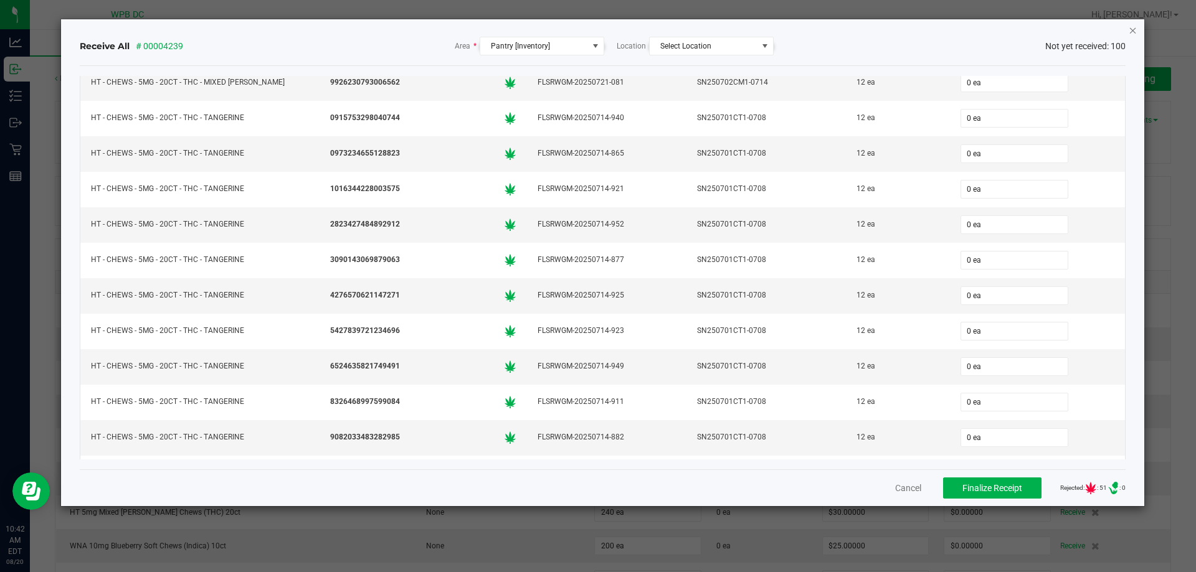
click at [1132, 31] on icon "Close" at bounding box center [1133, 29] width 9 height 15
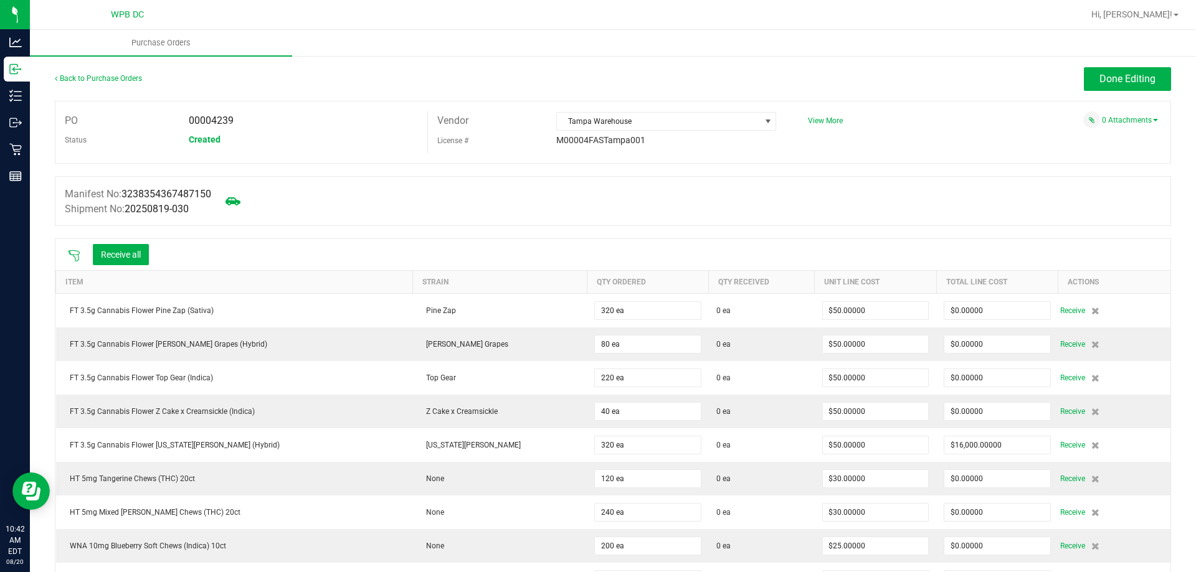
click at [72, 252] on icon at bounding box center [74, 256] width 12 height 12
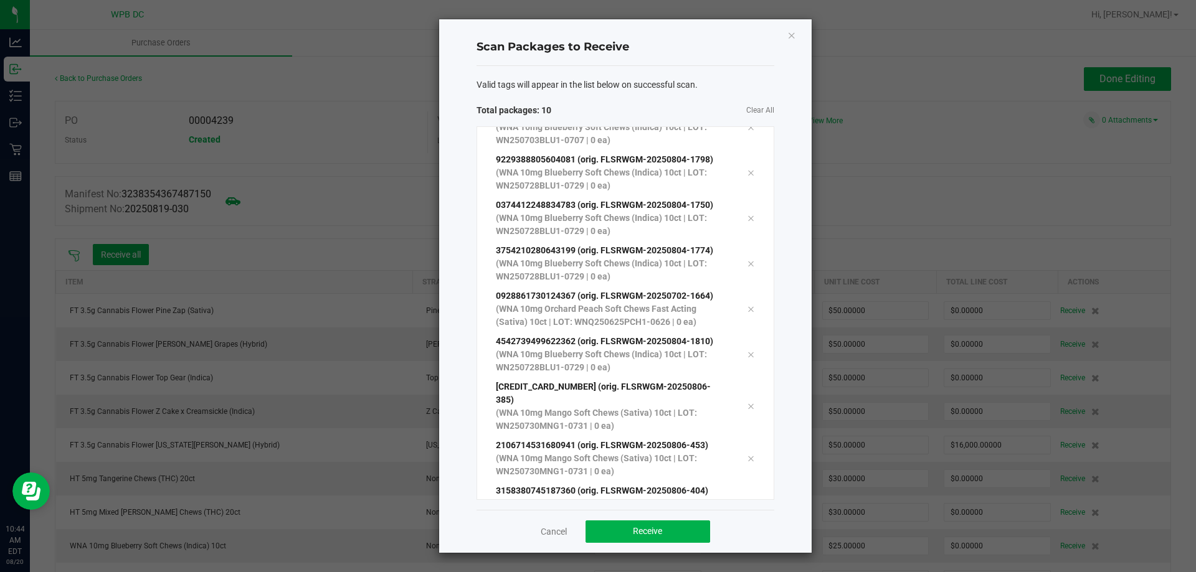
scroll to position [68, 0]
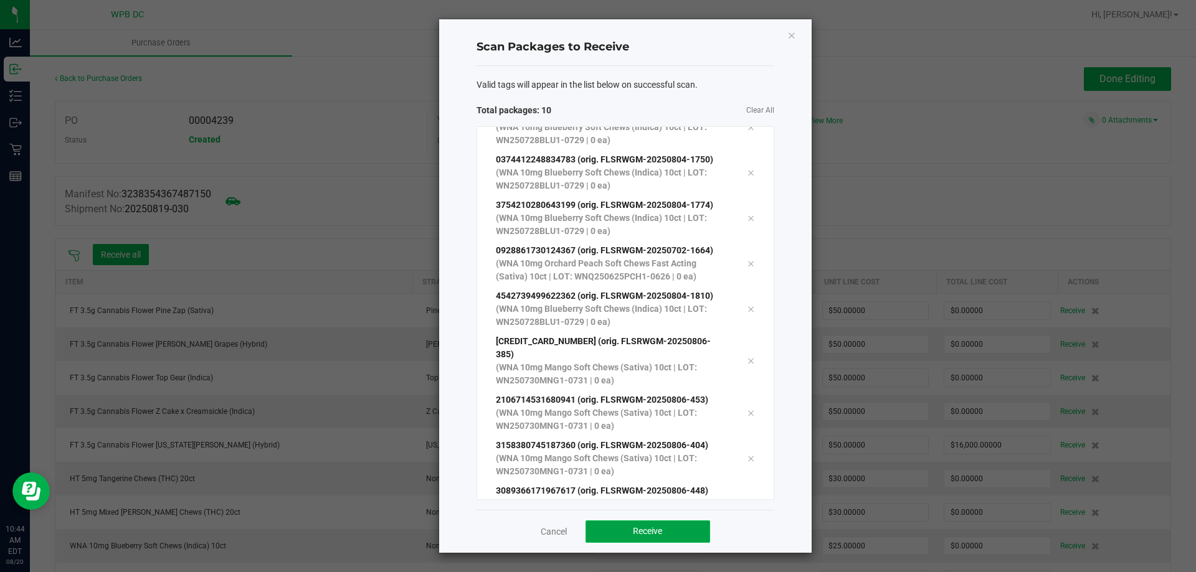
click at [655, 533] on span "Receive" at bounding box center [647, 531] width 29 height 10
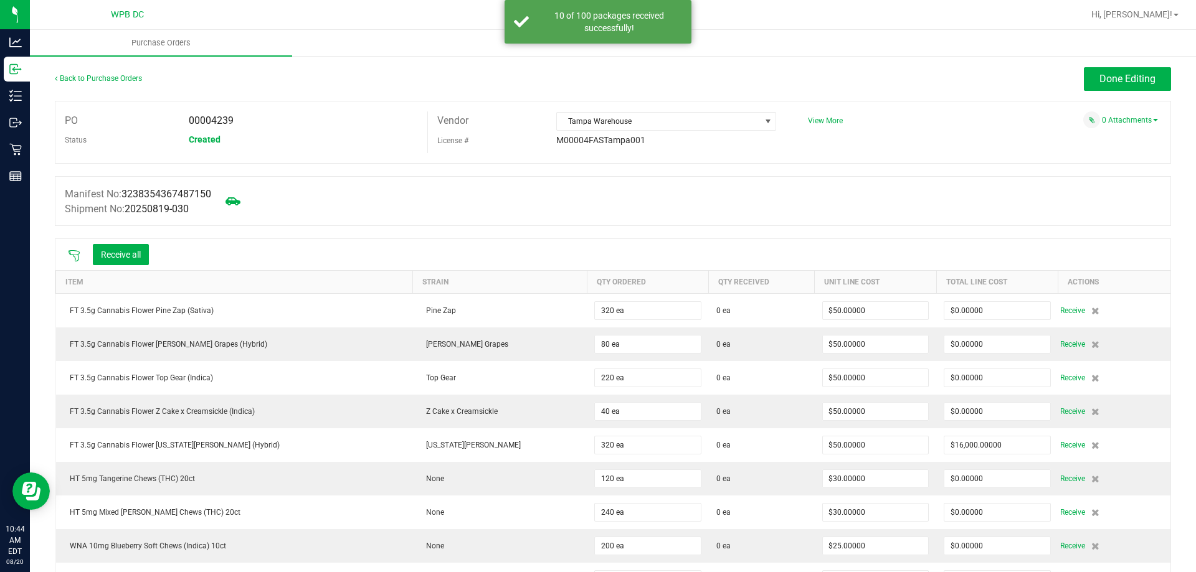
click at [77, 257] on icon at bounding box center [74, 256] width 12 height 12
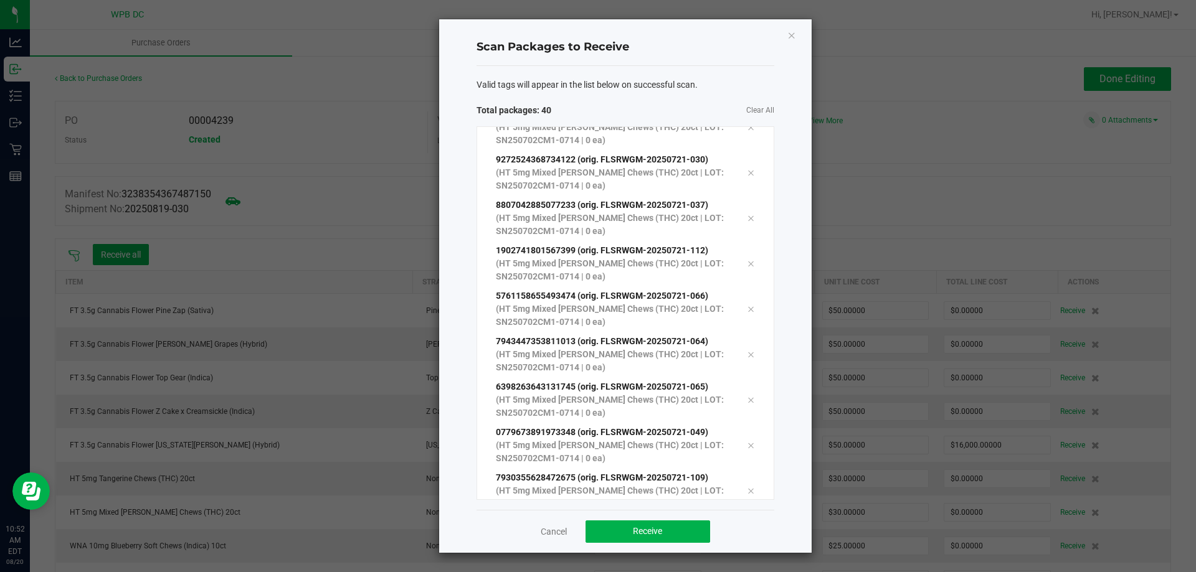
scroll to position [1477, 0]
click at [666, 534] on button "Receive" at bounding box center [647, 532] width 125 height 22
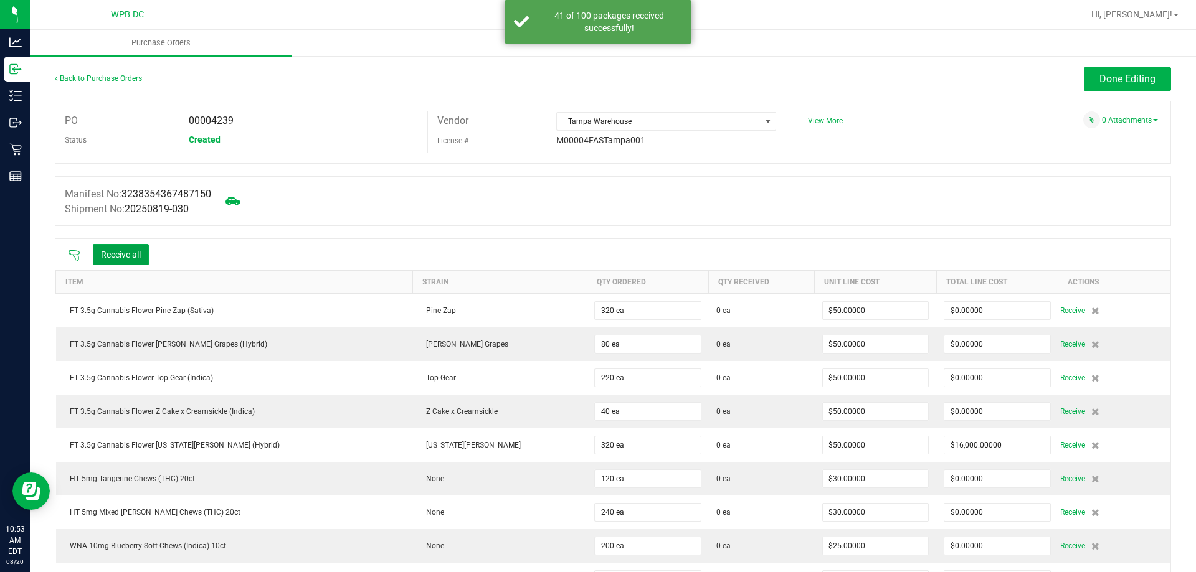
click at [134, 249] on button "Receive all" at bounding box center [121, 254] width 56 height 21
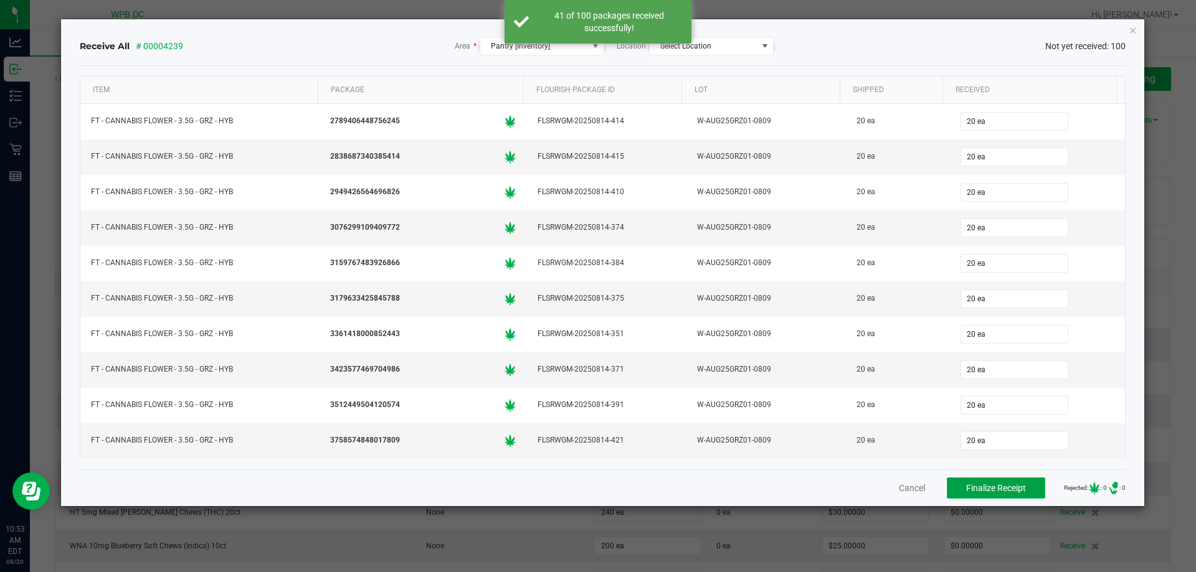
click at [979, 483] on span "Finalize Receipt" at bounding box center [996, 488] width 60 height 10
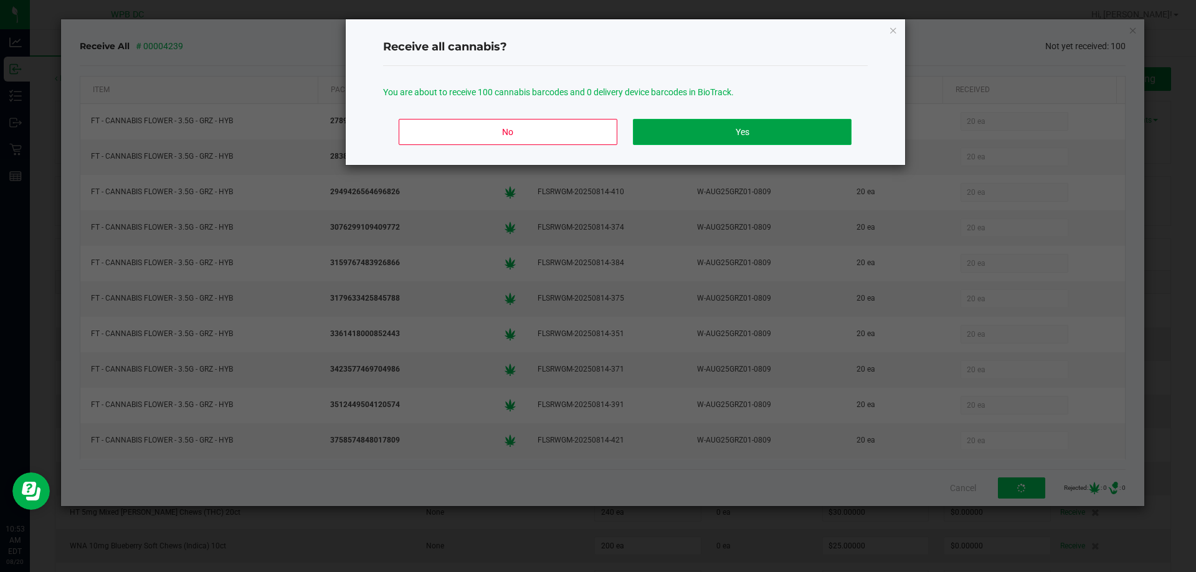
click at [777, 133] on button "Yes" at bounding box center [742, 132] width 218 height 26
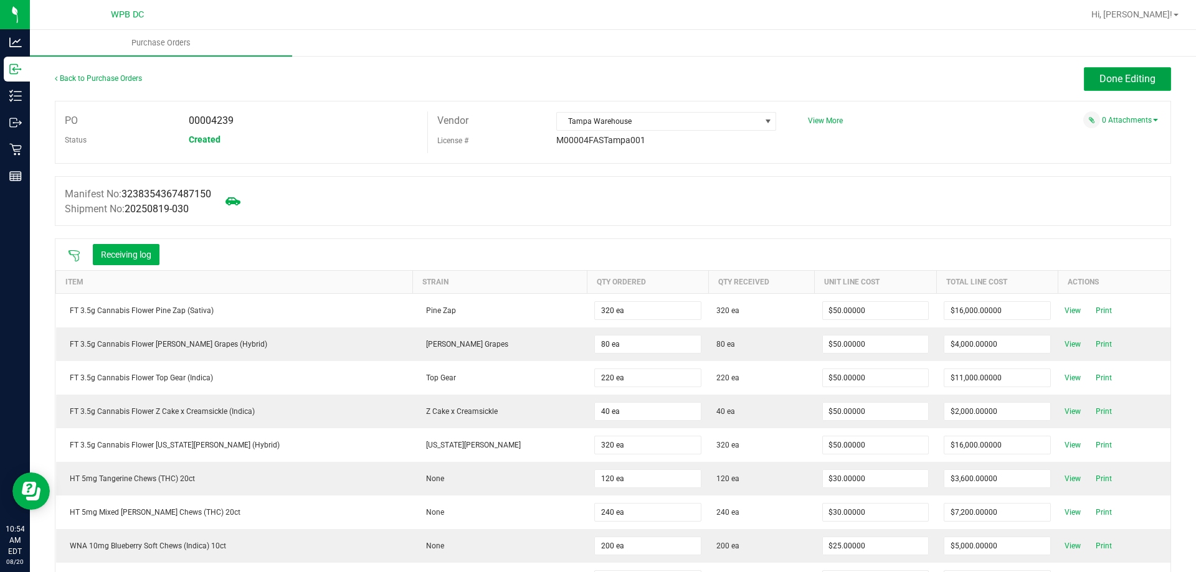
click at [1116, 75] on span "Done Editing" at bounding box center [1127, 79] width 56 height 12
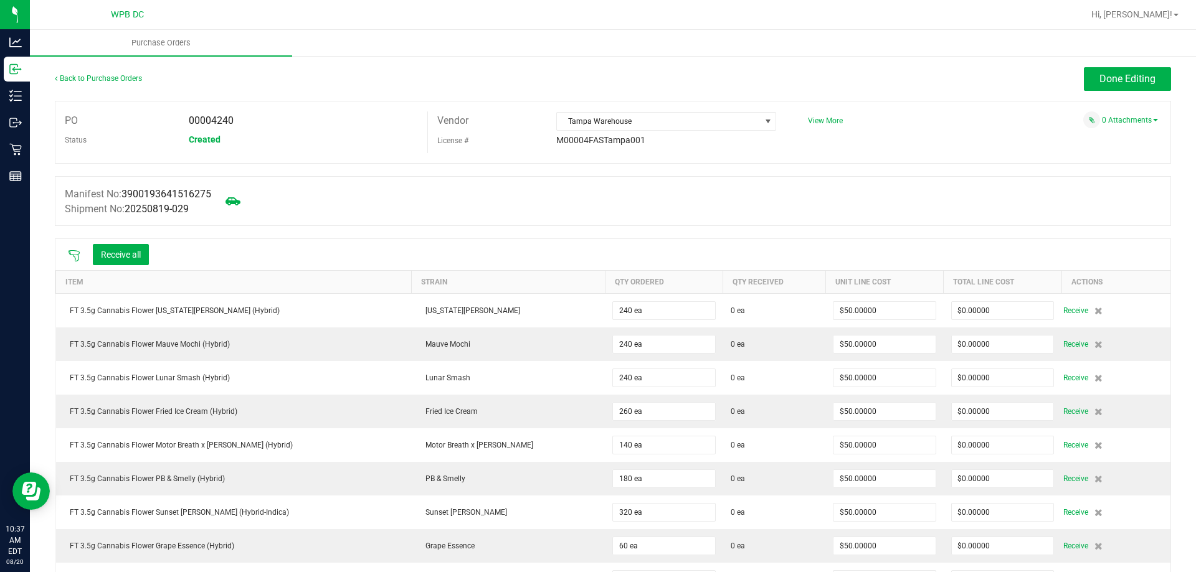
click at [77, 254] on icon at bounding box center [74, 255] width 11 height 11
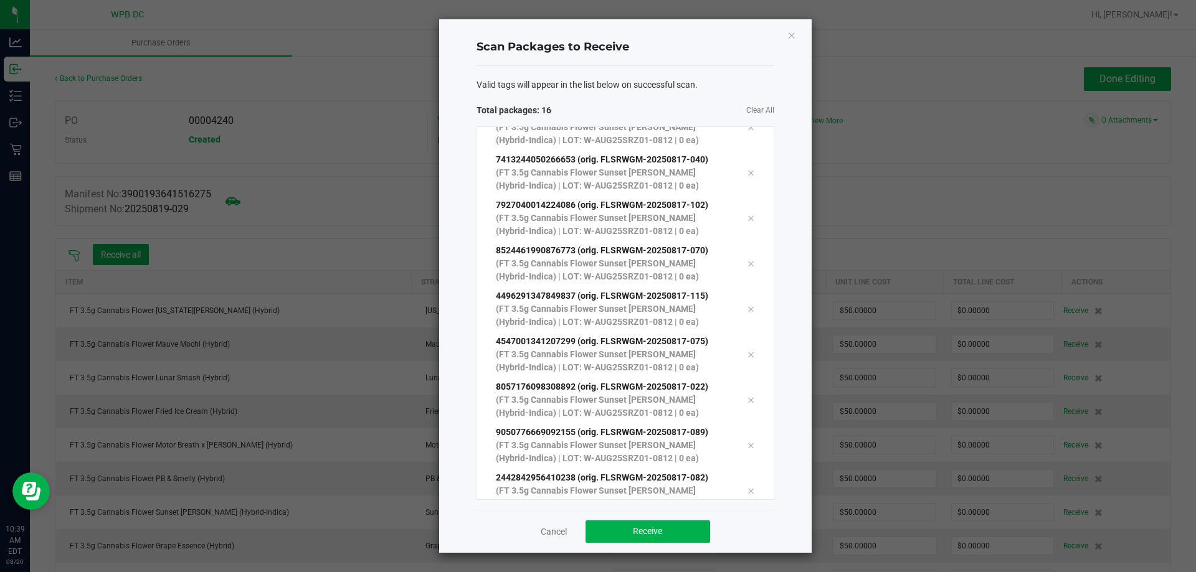
scroll to position [341, 0]
click at [614, 533] on button "Receive" at bounding box center [647, 532] width 125 height 22
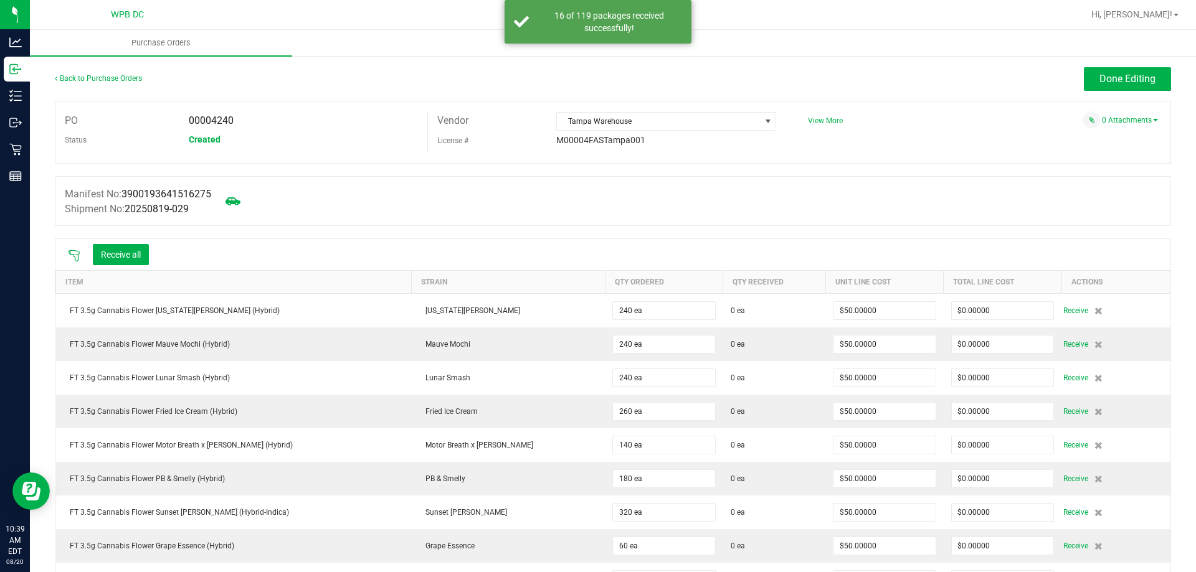
click at [75, 253] on icon at bounding box center [74, 256] width 12 height 12
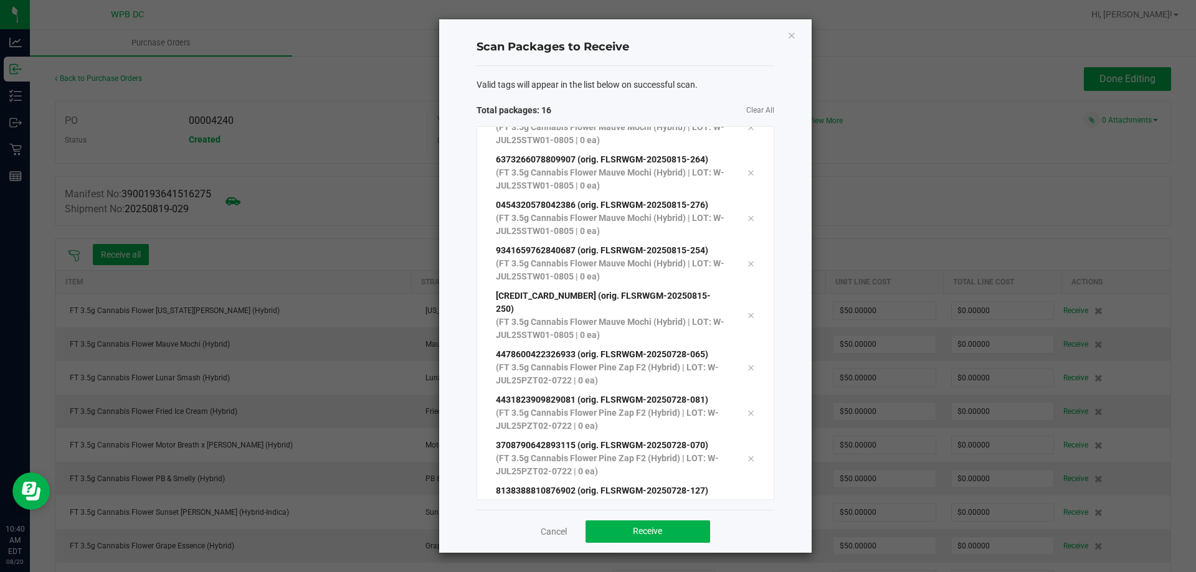
scroll to position [386, 0]
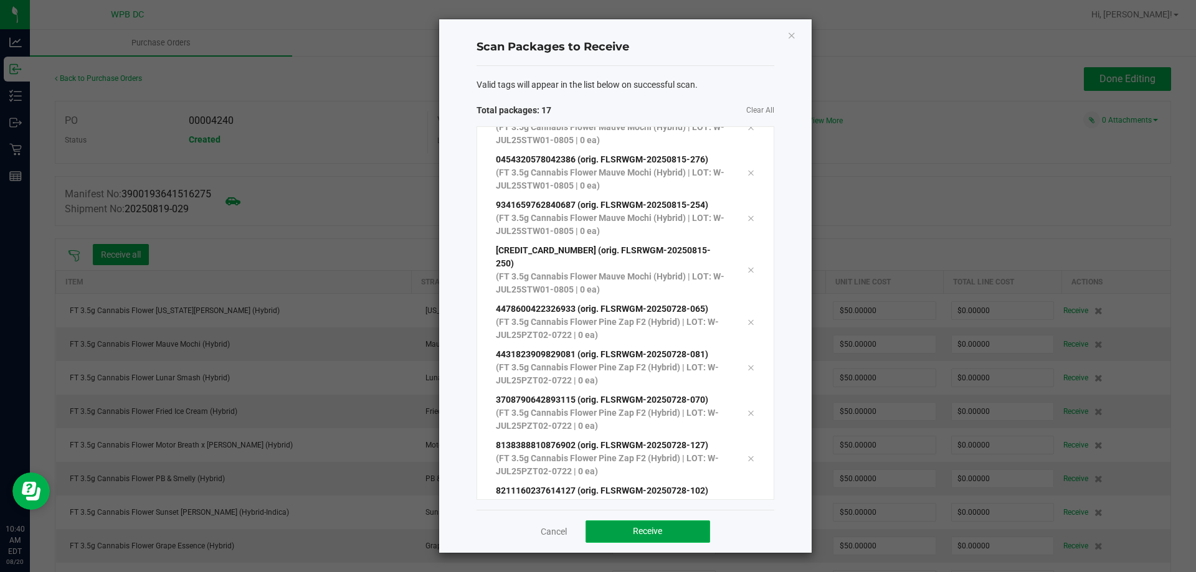
click at [650, 531] on span "Receive" at bounding box center [647, 531] width 29 height 10
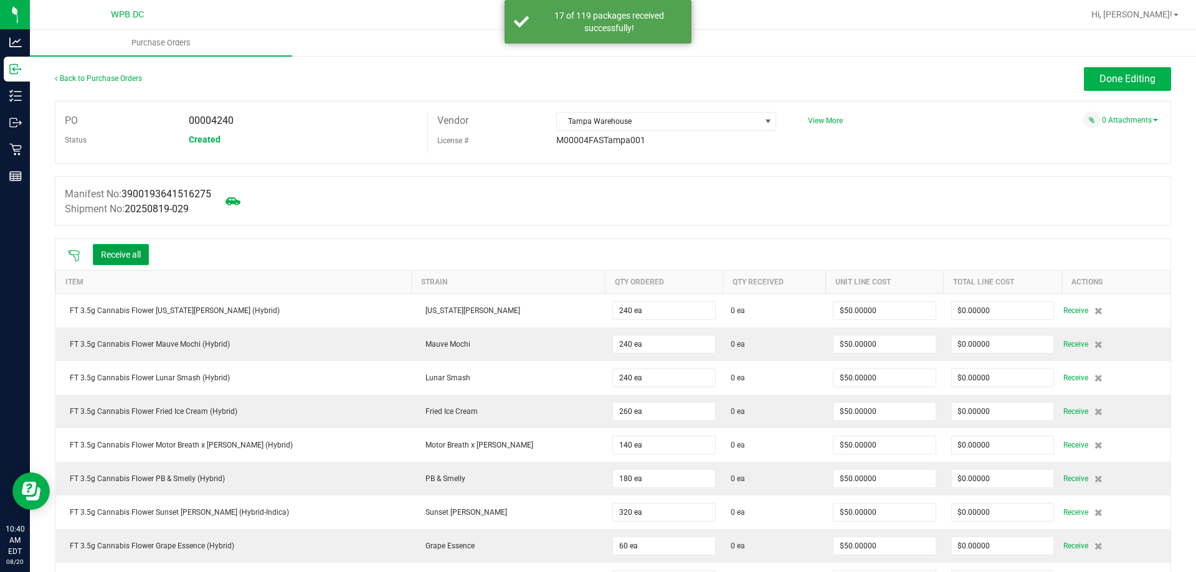
click at [116, 251] on button "Receive all" at bounding box center [121, 254] width 56 height 21
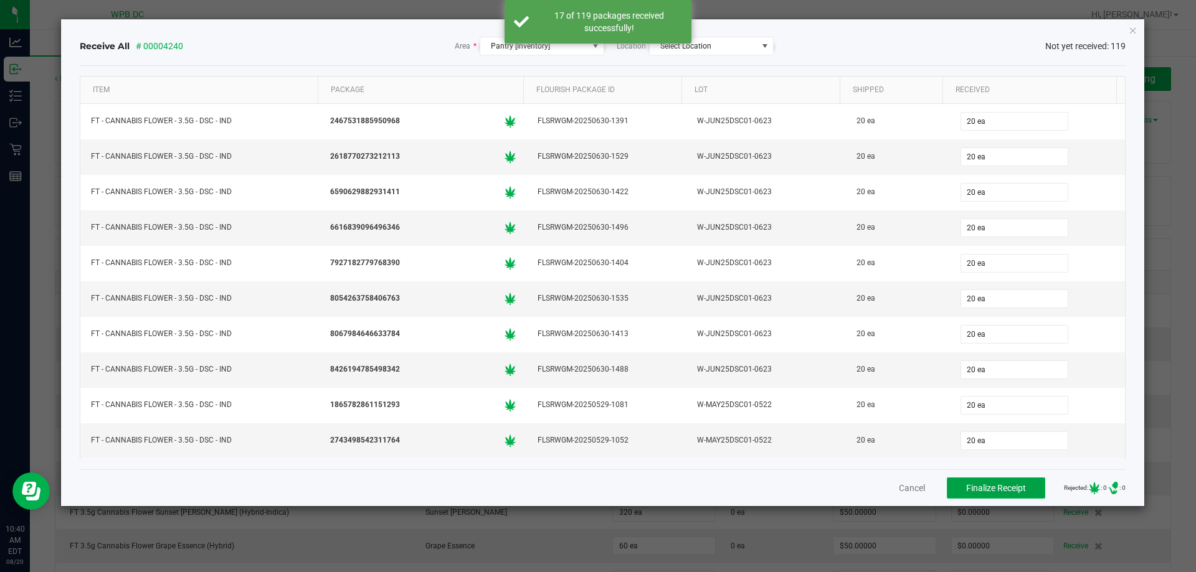
click at [1010, 493] on button "Finalize Receipt" at bounding box center [996, 488] width 98 height 21
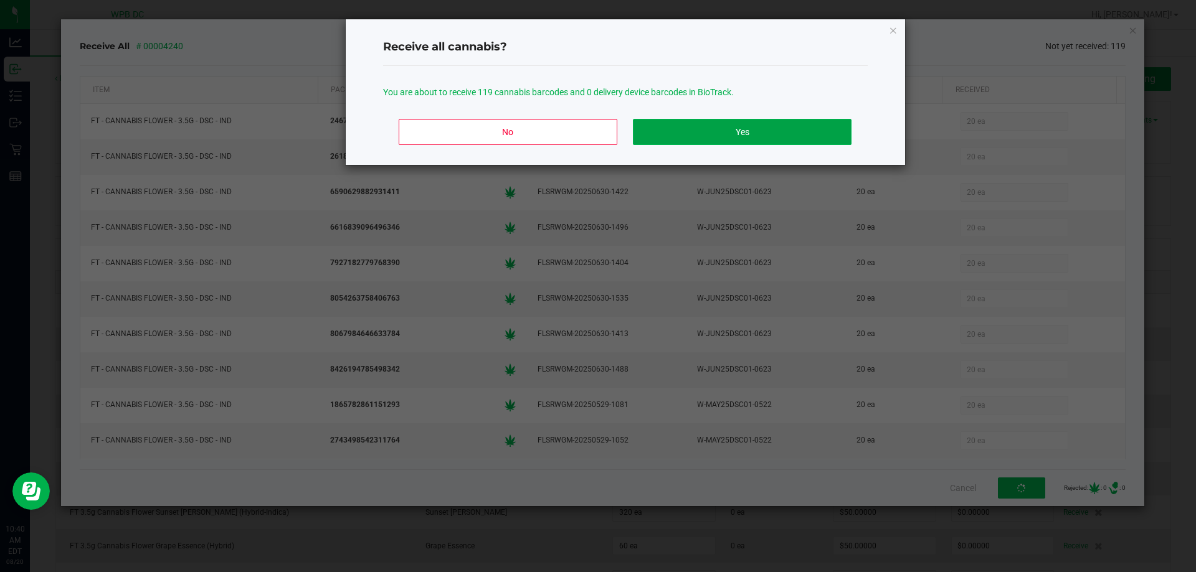
click at [819, 138] on button "Yes" at bounding box center [742, 132] width 218 height 26
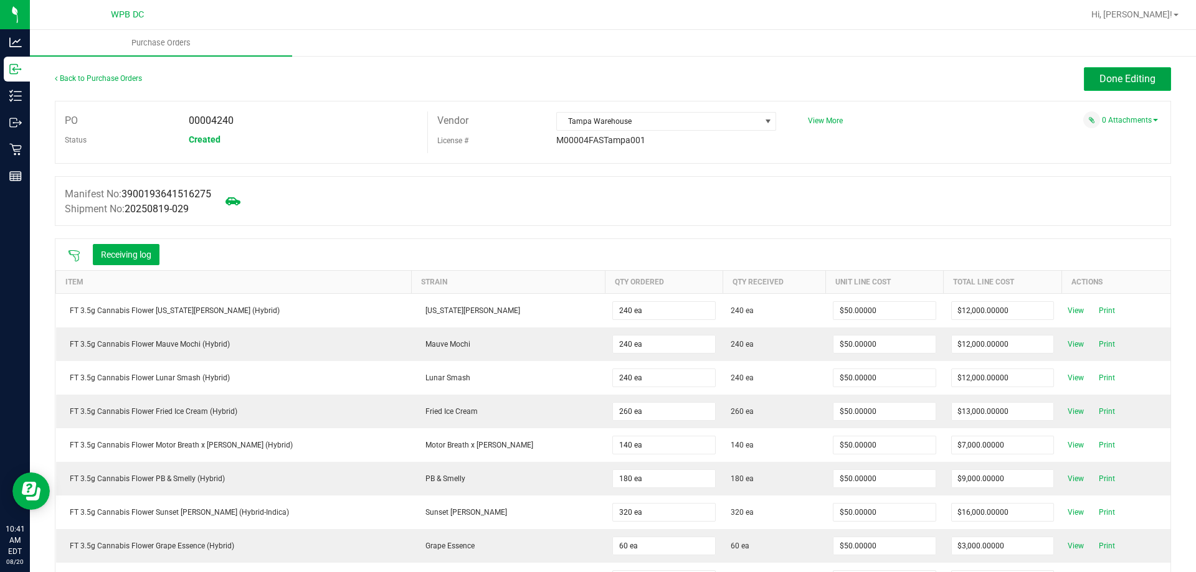
click at [1091, 85] on button "Done Editing" at bounding box center [1127, 79] width 87 height 24
